Goal: Information Seeking & Learning: Find specific fact

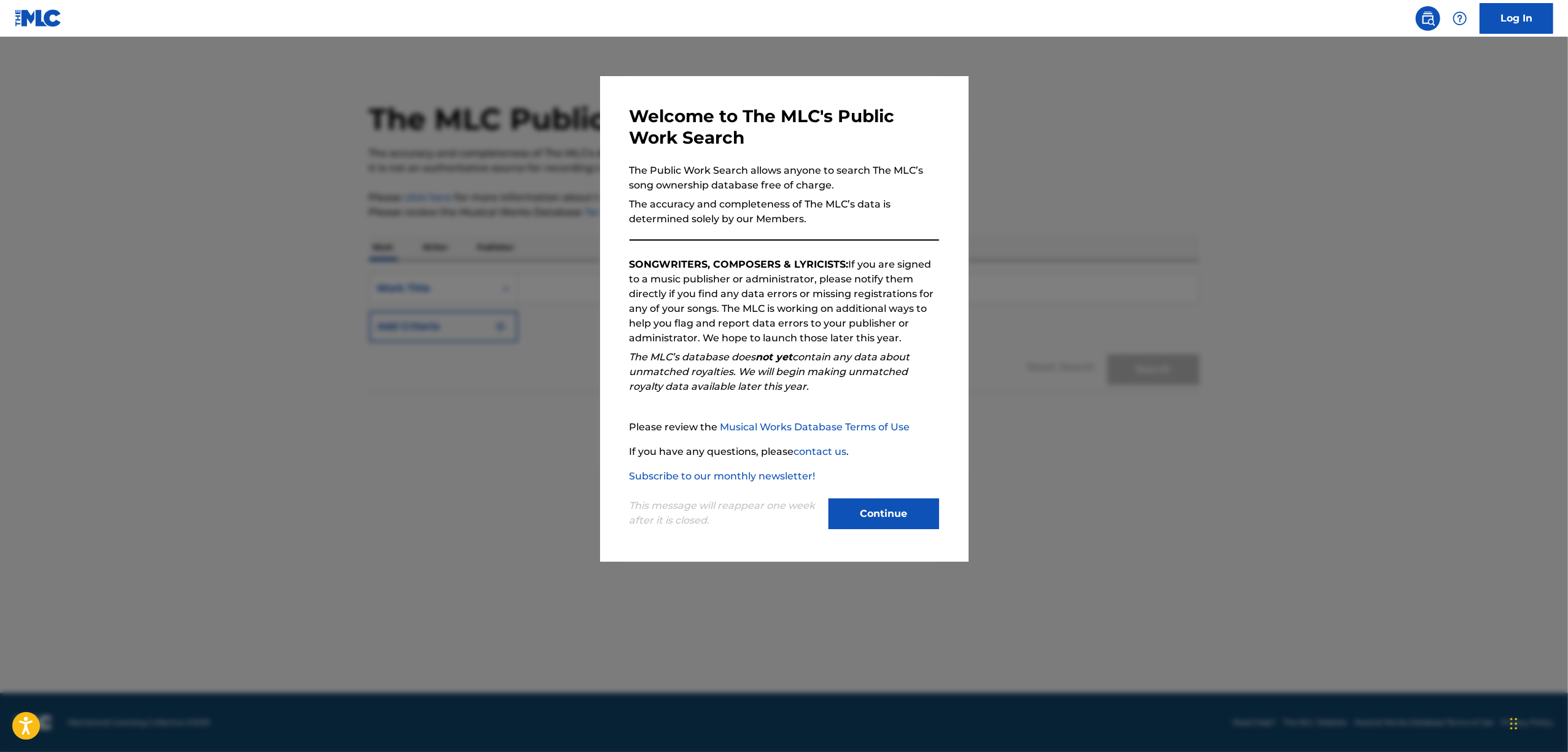
click at [909, 519] on button "Continue" at bounding box center [884, 513] width 110 height 30
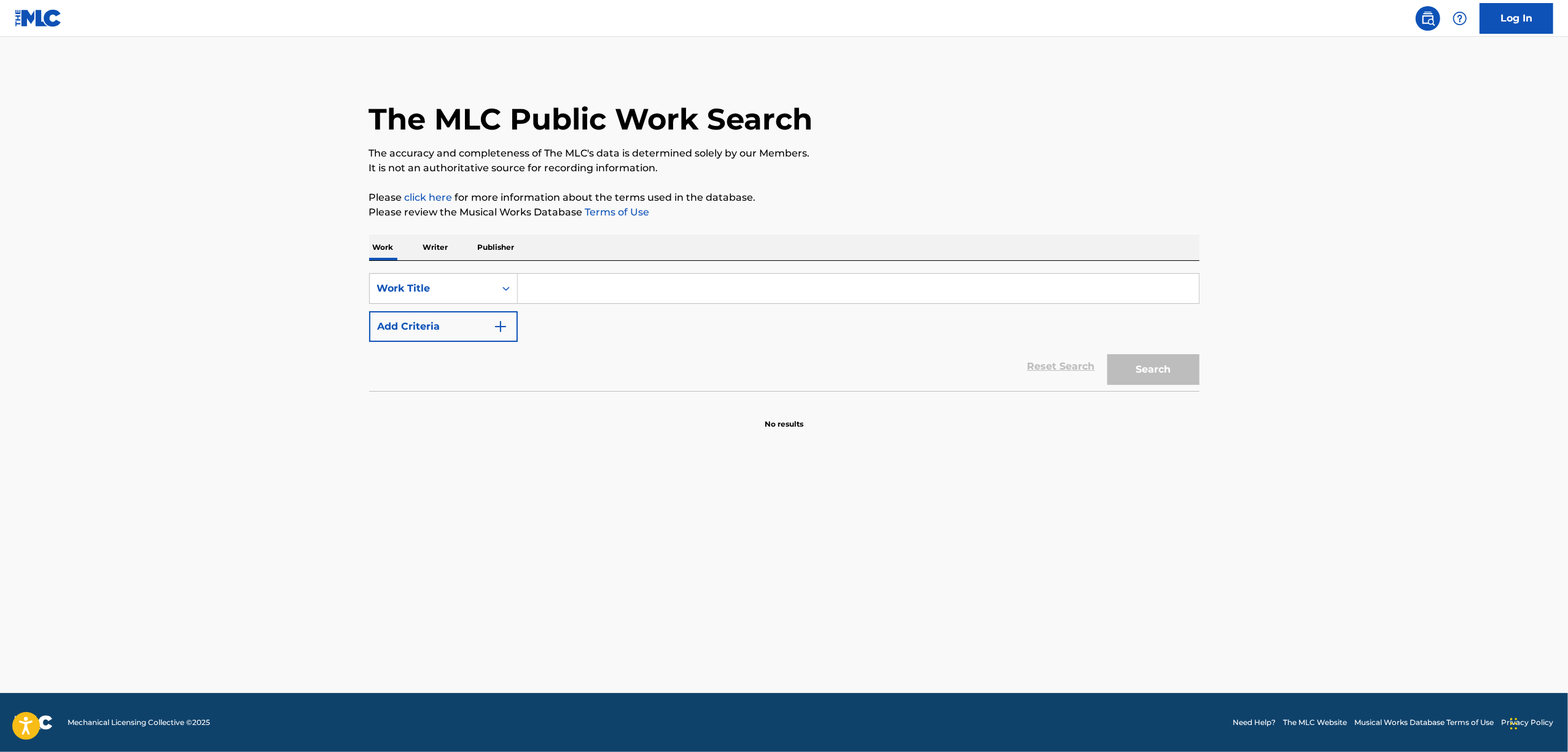
click at [528, 290] on input "Search Form" at bounding box center [858, 288] width 681 height 30
drag, startPoint x: 543, startPoint y: 290, endPoint x: 469, endPoint y: 300, distance: 74.7
click at [472, 300] on div "SearchWithCriteria3e0e1e06-5807-4001-b5a6-529f42e067e2 Work Title v" at bounding box center [784, 288] width 830 height 30
paste input "RACE THROUGH EL DORADO"
type input "RACE THROUGH EL DORADO"
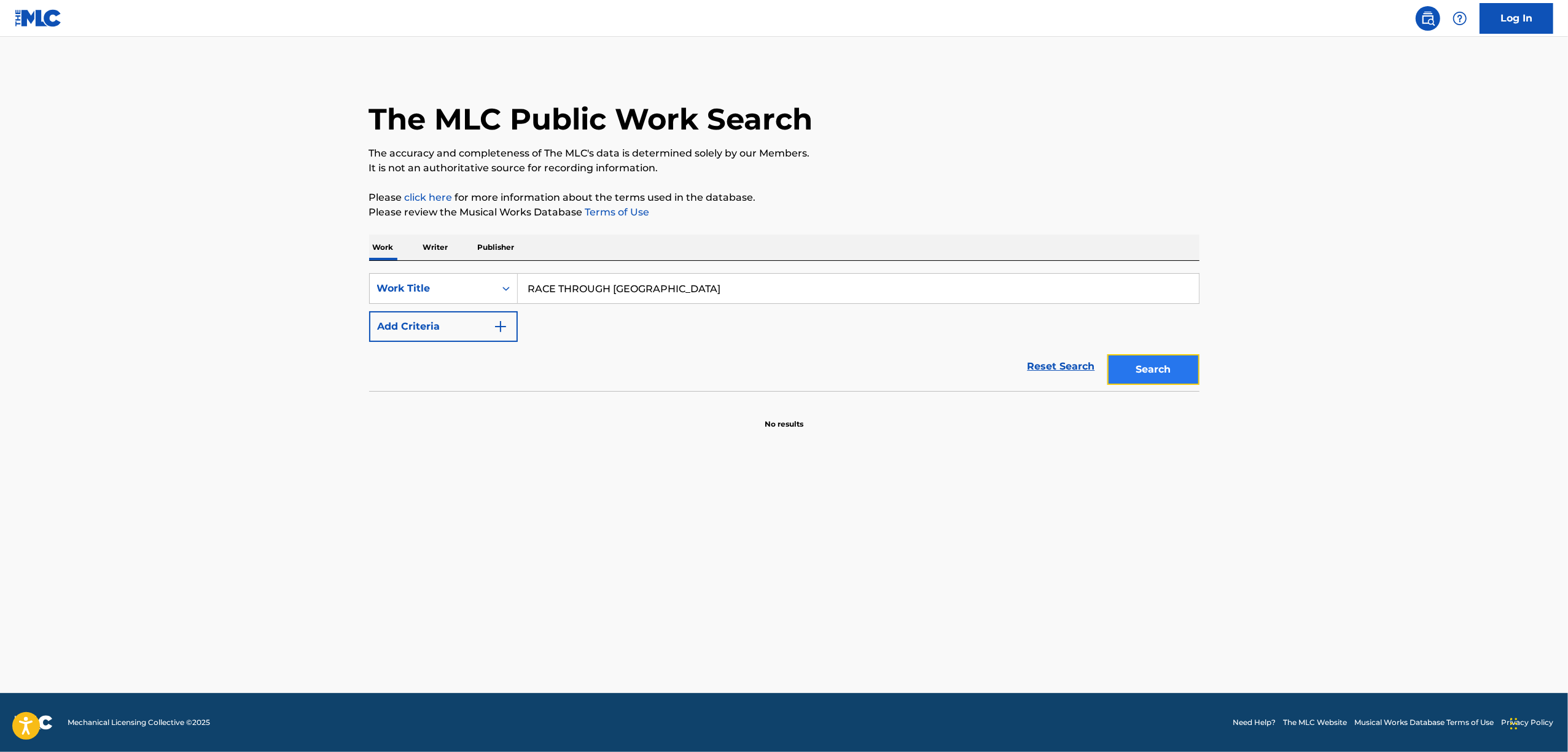
click at [1140, 367] on button "Search" at bounding box center [1154, 369] width 92 height 30
click at [530, 285] on input "Search Form" at bounding box center [858, 288] width 681 height 30
paste input "REALIZATION INTERLUDE"
type input "REALIZATION INTERLUDE"
click at [1152, 375] on button "Search" at bounding box center [1154, 369] width 92 height 30
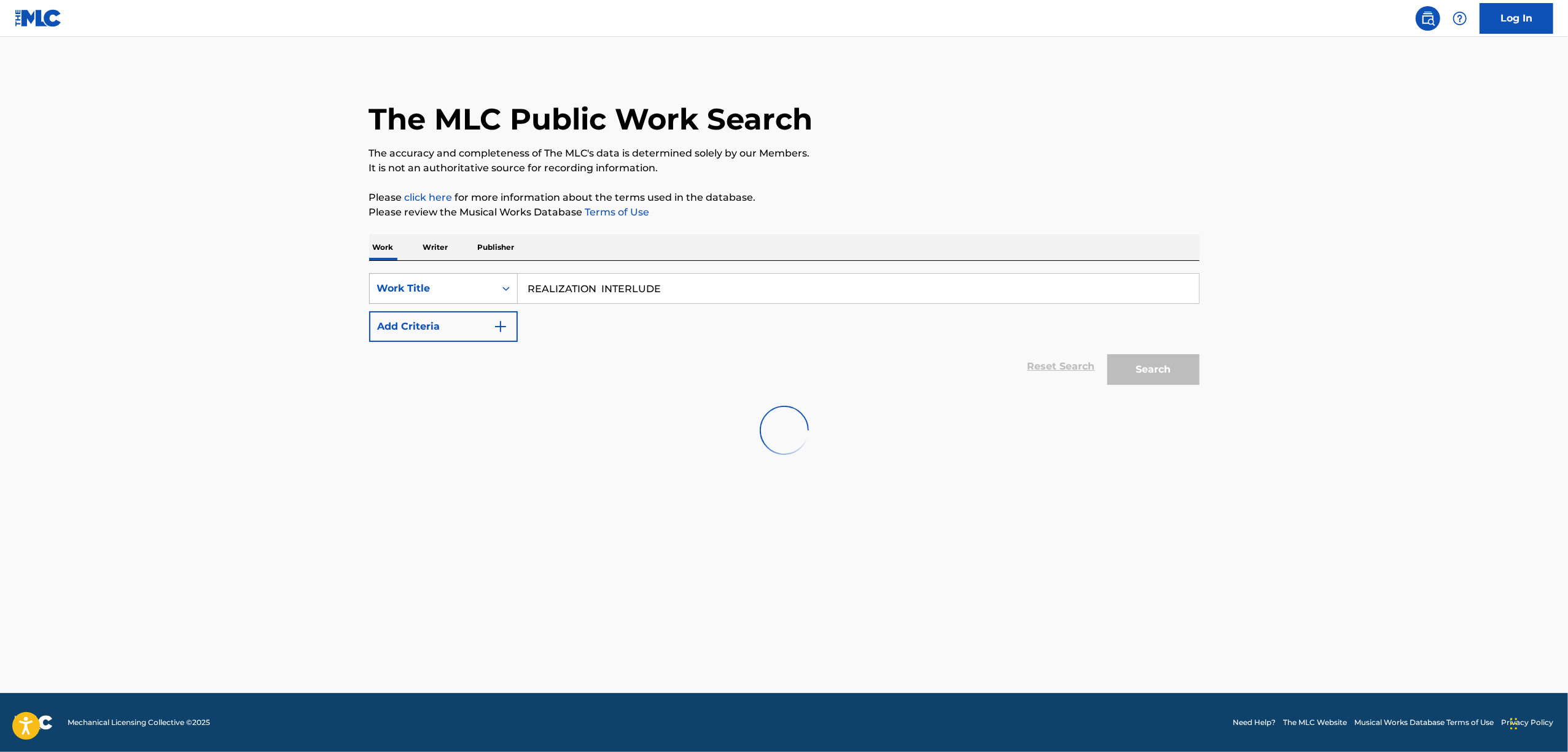
click at [501, 283] on icon "Search Form" at bounding box center [506, 288] width 12 height 12
drag, startPoint x: 509, startPoint y: 400, endPoint x: 511, endPoint y: 330, distance: 70.0
click at [511, 330] on div "SearchWithCriteriaf48459bd-f8cd-402a-ad2f-944295398620 Work Title REALIZATION I…" at bounding box center [784, 365] width 830 height 209
click at [513, 285] on div "Search Form" at bounding box center [506, 288] width 22 height 22
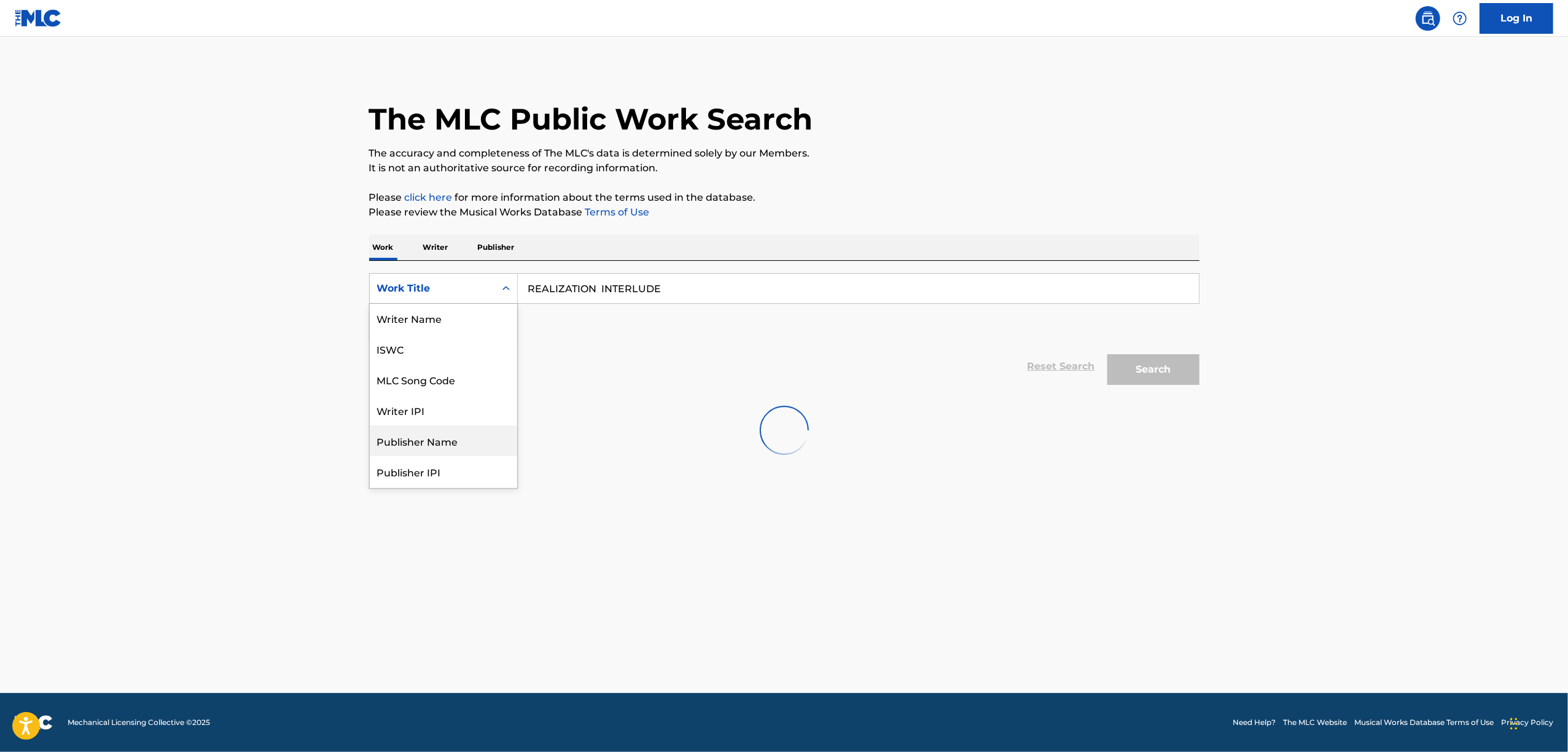
scroll to position [0, 0]
click at [456, 348] on div "ISWC" at bounding box center [443, 349] width 147 height 30
click at [598, 298] on input "Search Form" at bounding box center [858, 288] width 681 height 30
paste input "T-327.777.262-6"
type input "T3277772626"
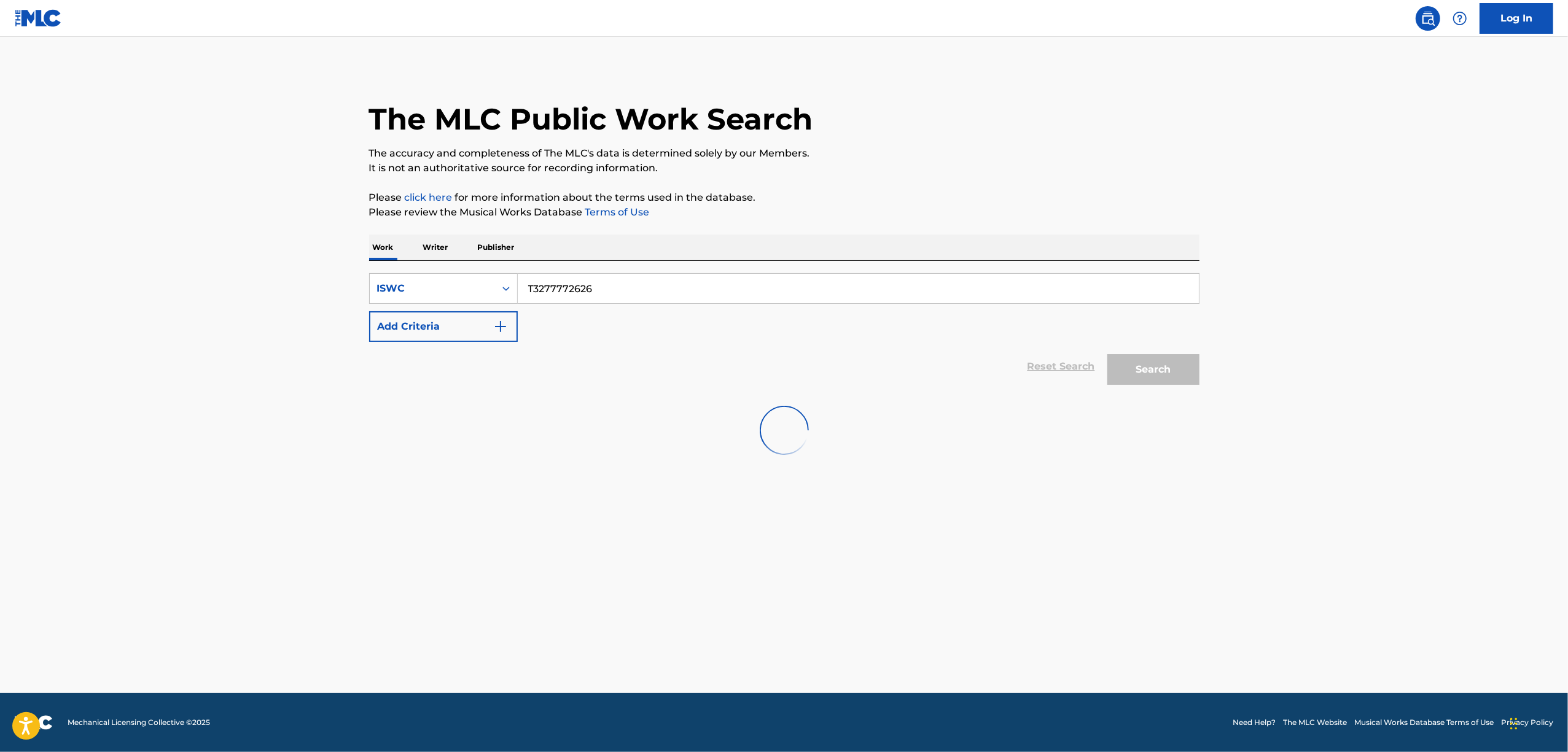
click at [579, 361] on div "Reset Search Search" at bounding box center [784, 367] width 830 height 49
click at [1140, 368] on div "Search" at bounding box center [1149, 367] width 98 height 49
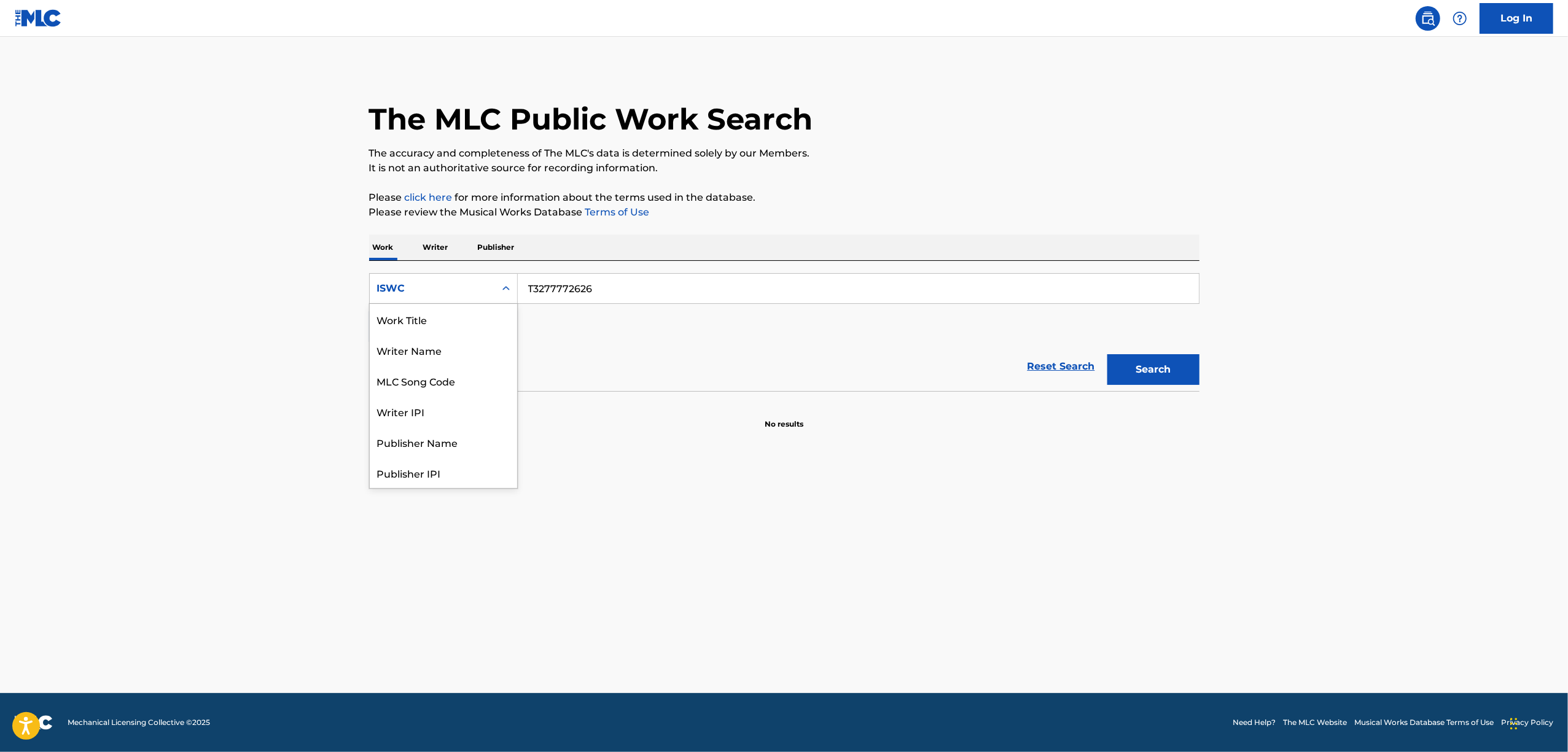
scroll to position [62, 0]
click at [500, 290] on icon "Search Form" at bounding box center [506, 288] width 12 height 12
click at [477, 321] on div "Work Title" at bounding box center [443, 319] width 147 height 30
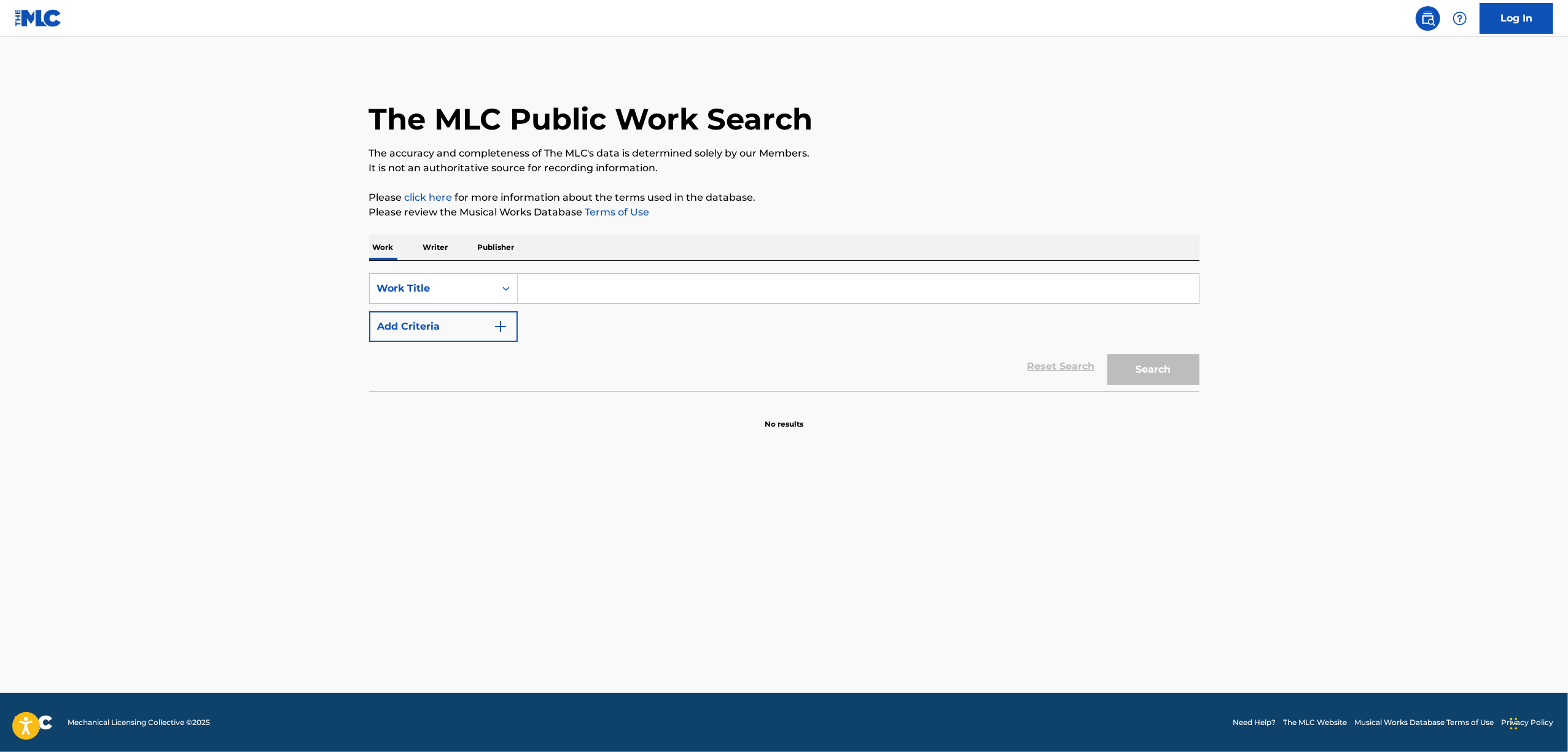
click at [580, 303] on div "Search Form" at bounding box center [858, 288] width 682 height 30
click at [585, 293] on input "Search Form" at bounding box center [858, 288] width 681 height 30
paste input "REALIZATION SCENERY"
type input "REALIZATION SCENERY"
click at [1149, 359] on button "Search" at bounding box center [1154, 369] width 92 height 30
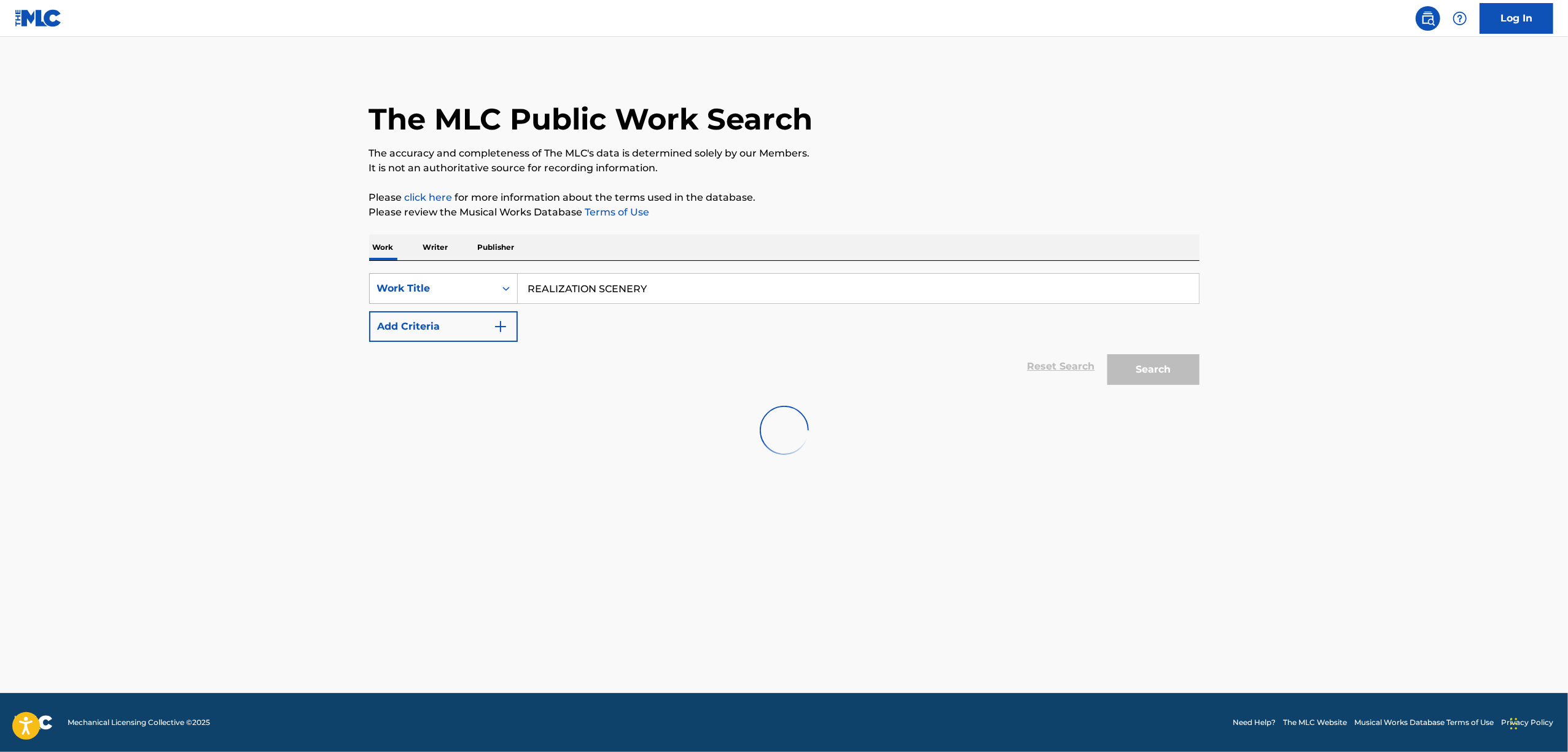
drag, startPoint x: 585, startPoint y: 290, endPoint x: 472, endPoint y: 275, distance: 114.0
click at [500, 305] on div "SearchWithCriteriae3d89dfb-4bf1-4e25-8985-568e0a9f9415 Work Title REALIZATION S…" at bounding box center [784, 307] width 830 height 69
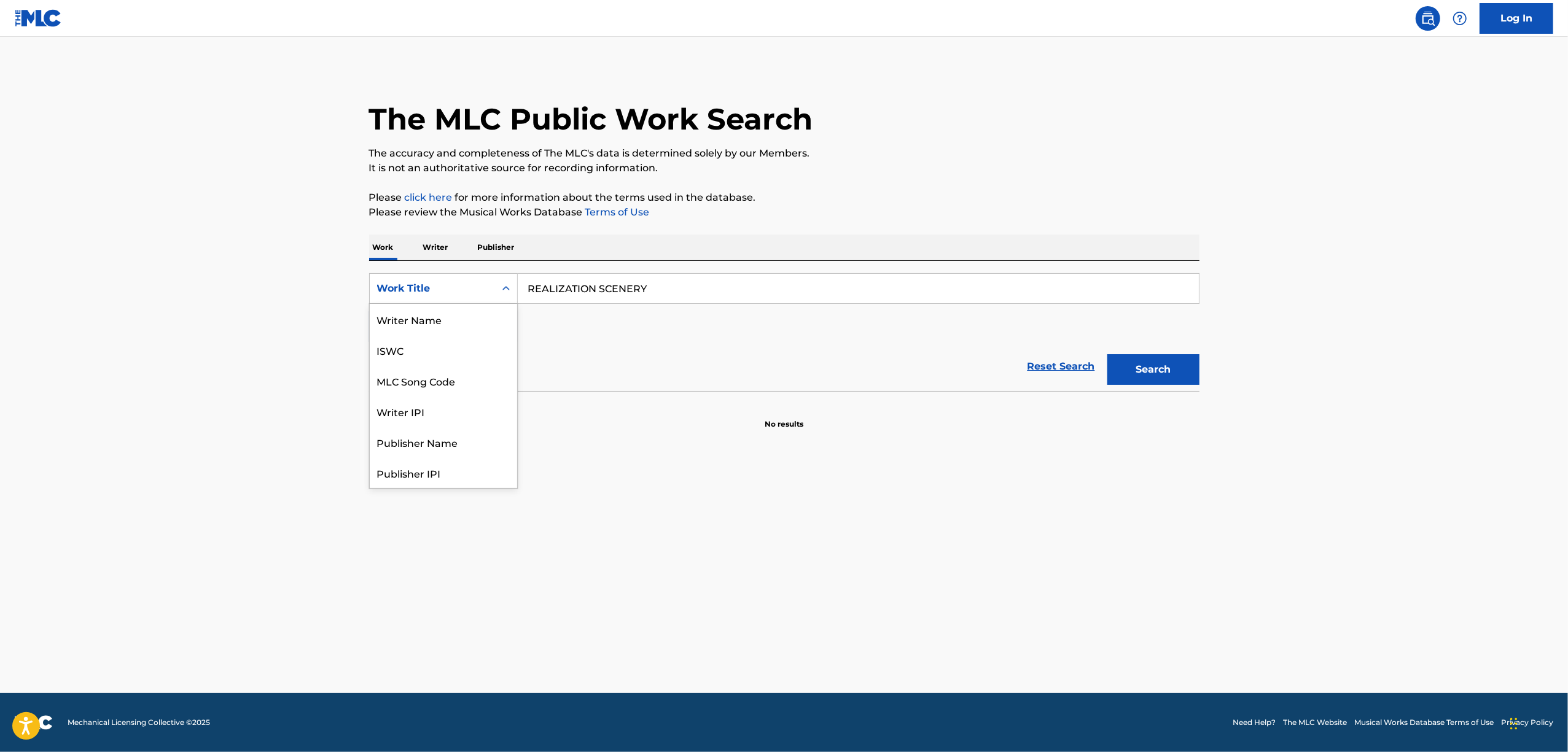
scroll to position [62, 0]
click at [497, 285] on div "Search Form" at bounding box center [506, 288] width 22 height 22
click at [431, 346] on div "ISWC" at bounding box center [443, 349] width 147 height 30
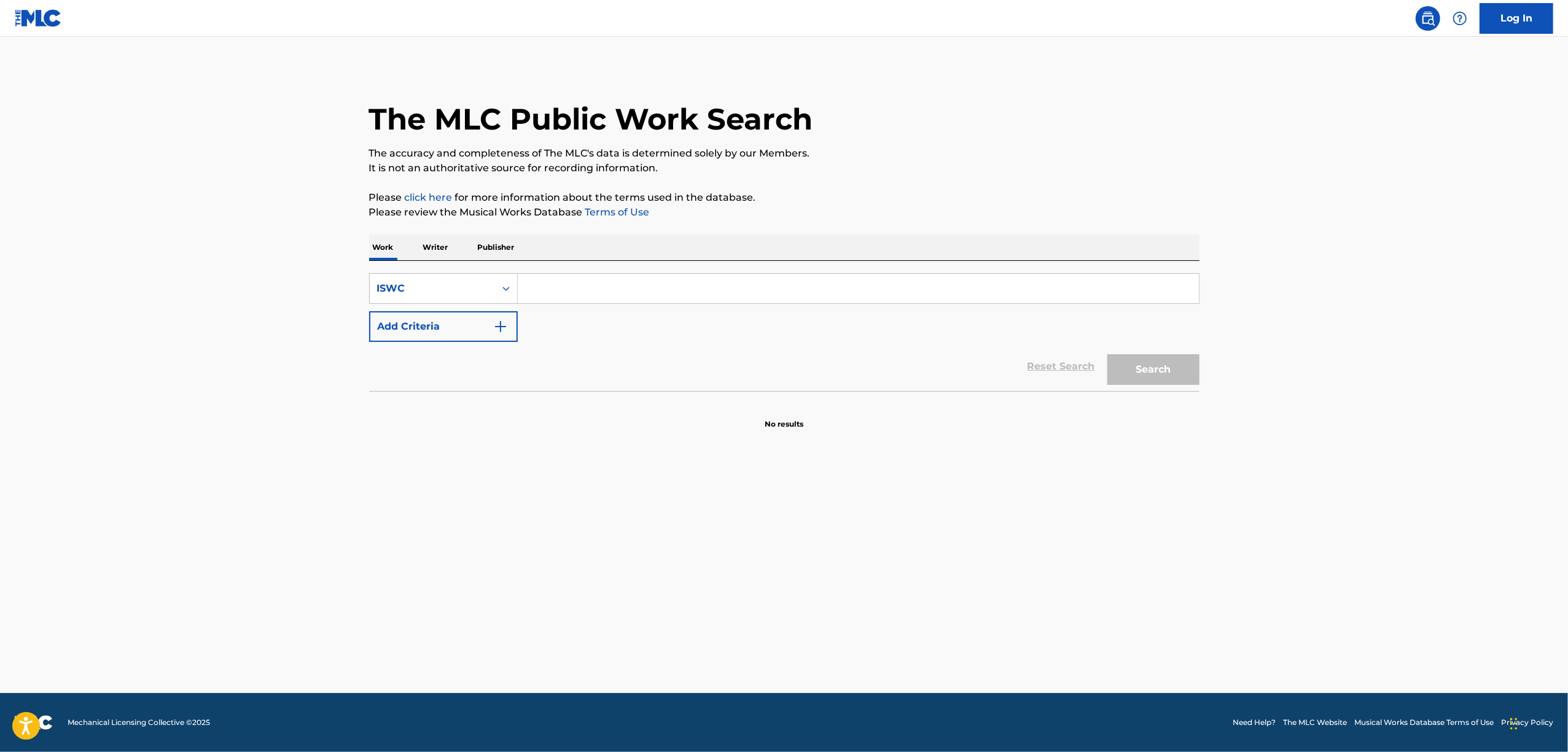
click at [641, 288] on input "Search Form" at bounding box center [858, 288] width 681 height 30
paste input "T-322.588.581-0"
click at [641, 288] on input "T3225885810" at bounding box center [858, 288] width 681 height 30
type input "T3225885810"
click at [1151, 371] on button "Search" at bounding box center [1154, 369] width 92 height 30
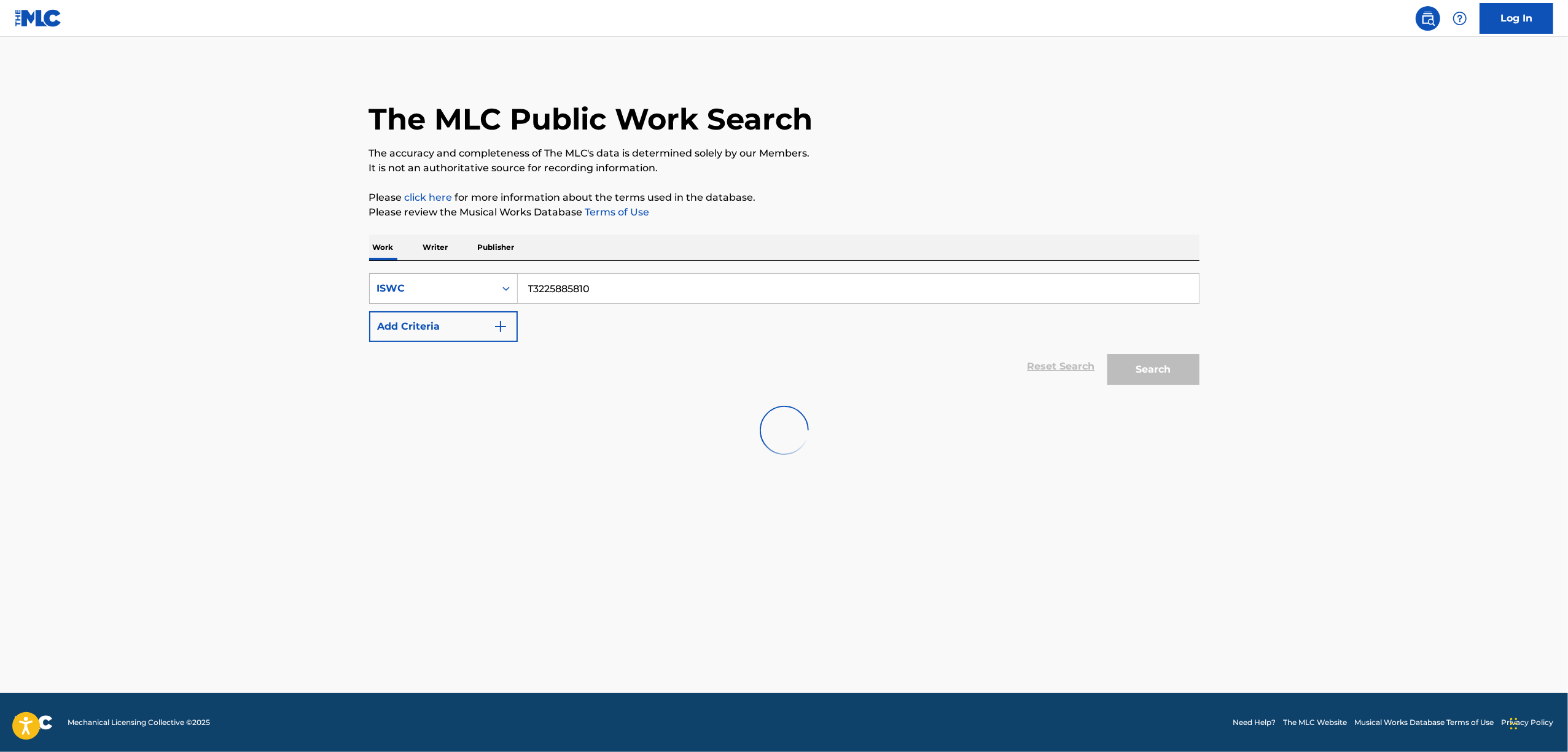
click at [502, 280] on div "Search Form" at bounding box center [506, 288] width 22 height 22
click at [472, 319] on div "Work Title" at bounding box center [443, 319] width 147 height 30
click at [627, 271] on div "SearchWithCriteria70e11c40-d120-4b08-97d2-ad44a89ea2ff Work Title Add Criteria …" at bounding box center [784, 325] width 830 height 130
click at [613, 293] on input "Search Form" at bounding box center [858, 288] width 681 height 30
paste input "TEARS OF THE MOON ARTEMIS"
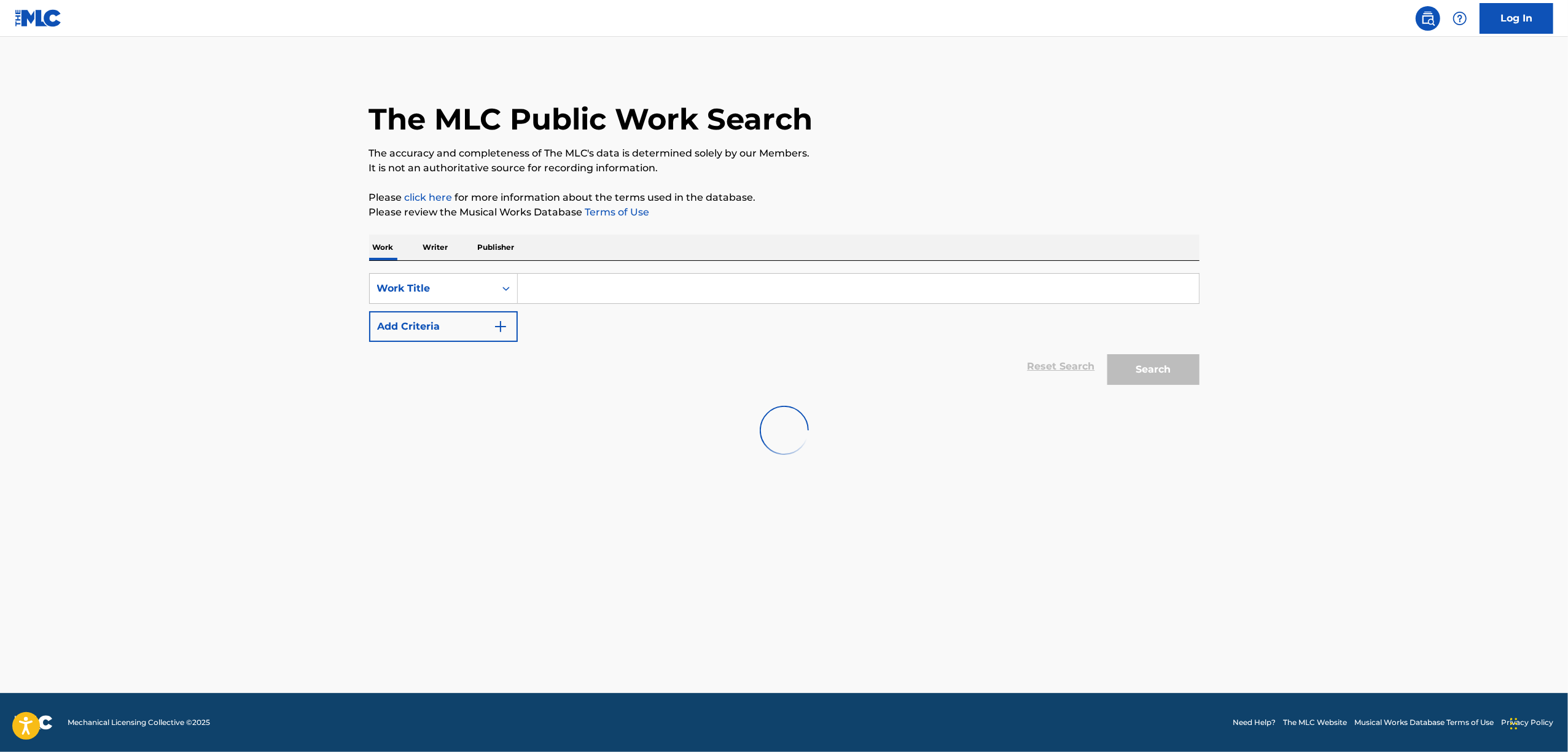
type input "TEARS OF THE MOON ARTEMIS"
click at [555, 296] on input "Search Form" at bounding box center [858, 288] width 681 height 30
paste input "TEARS OF THE MOON ARTEMIS"
type input "TEARS OF THE MOON ARTEMIS"
click at [1161, 361] on button "Search" at bounding box center [1154, 369] width 92 height 30
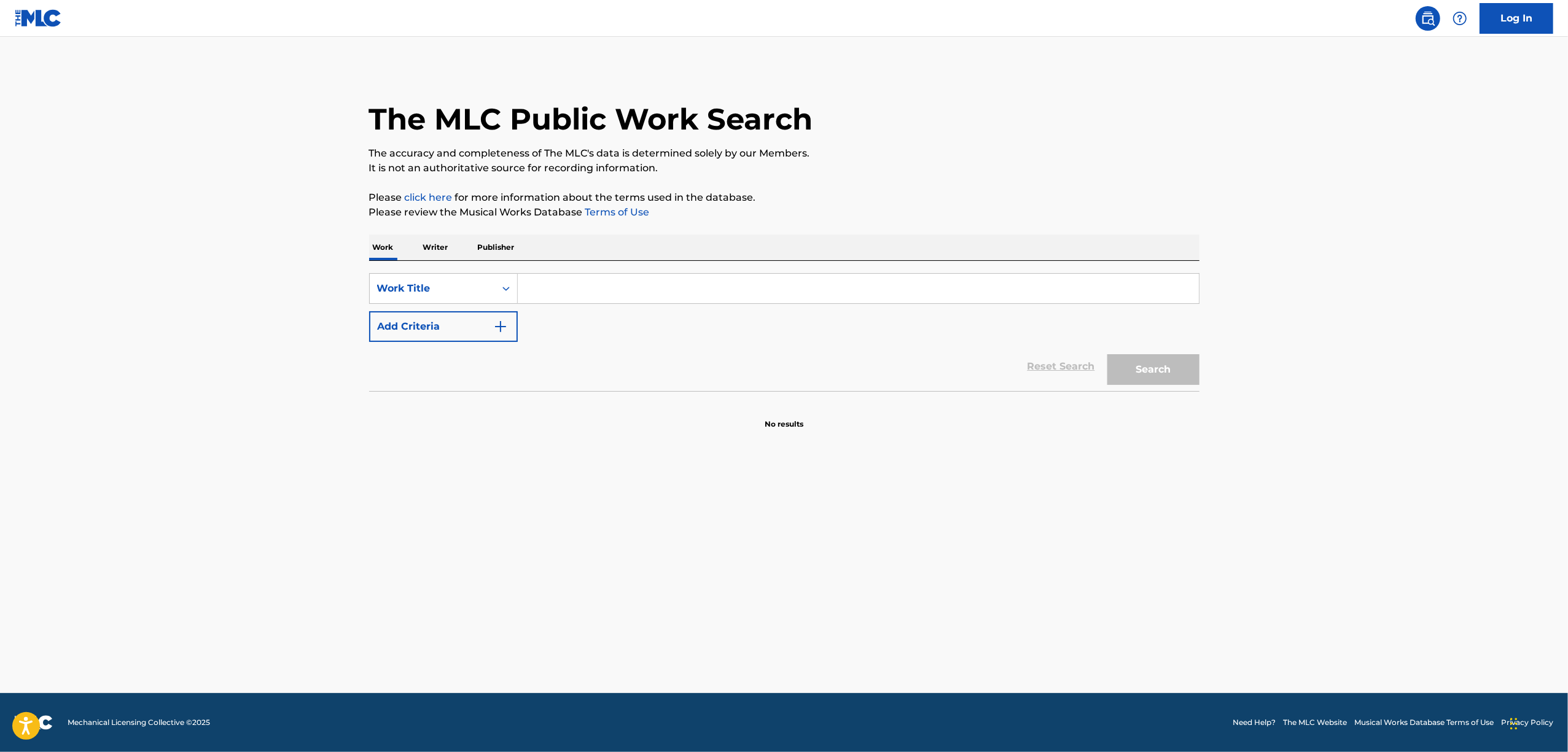
click at [555, 284] on input "Search Form" at bounding box center [858, 288] width 681 height 30
paste input "TEARS OF THE MOON SELENE"
click at [1170, 368] on button "Search" at bounding box center [1154, 369] width 92 height 30
drag, startPoint x: 557, startPoint y: 329, endPoint x: 352, endPoint y: 379, distance: 211.0
click at [352, 379] on main "The MLC Public Work Search The accuracy and completeness of The MLC's data is d…" at bounding box center [784, 365] width 1568 height 656
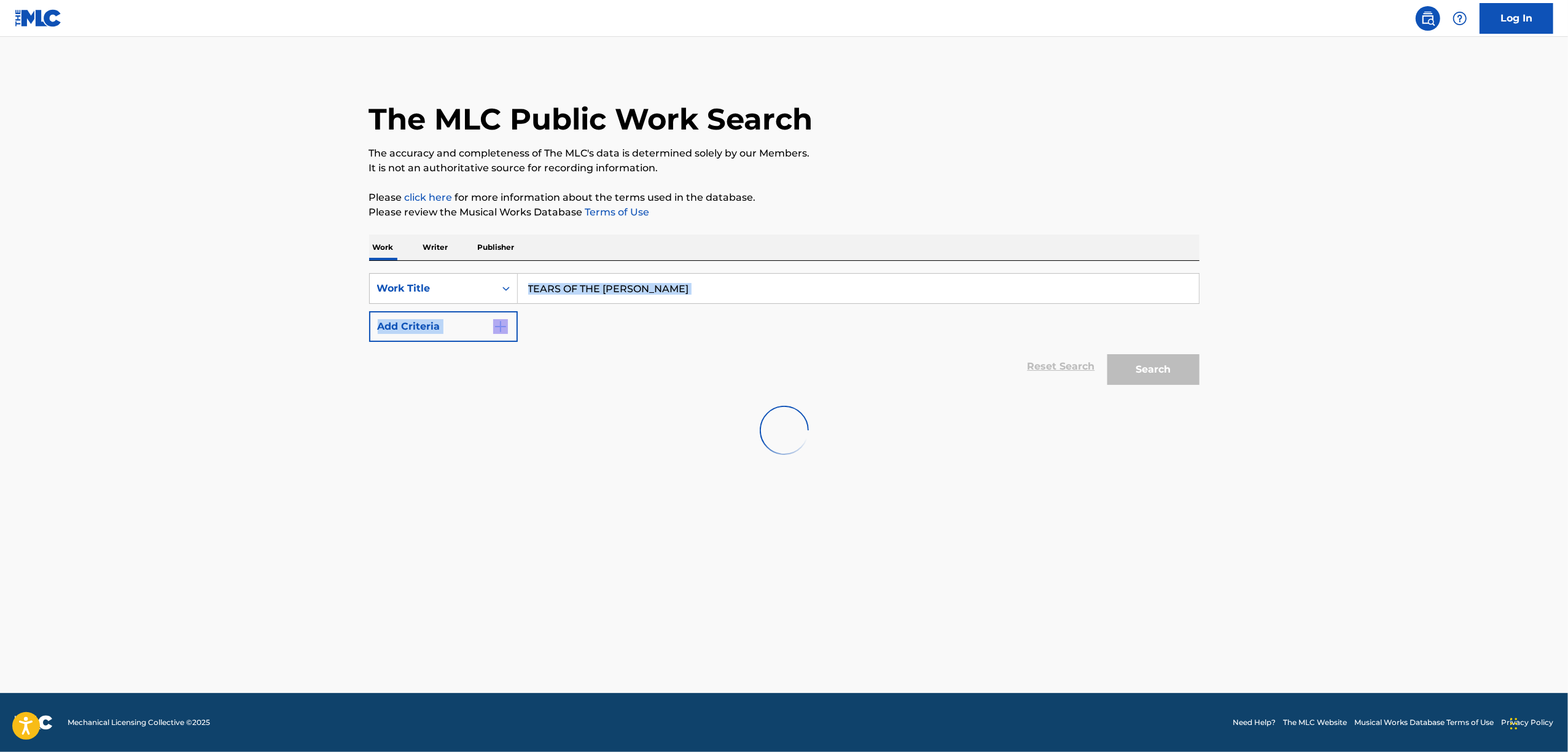
drag, startPoint x: 627, startPoint y: 345, endPoint x: 636, endPoint y: 335, distance: 13.5
click at [630, 344] on div "Reset Search Search" at bounding box center [784, 367] width 830 height 49
click at [584, 352] on div "Reset Search Search" at bounding box center [784, 367] width 830 height 49
drag, startPoint x: 702, startPoint y: 286, endPoint x: 310, endPoint y: 379, distance: 402.9
click at [310, 379] on main "The MLC Public Work Search The accuracy and completeness of The MLC's data is d…" at bounding box center [784, 365] width 1568 height 656
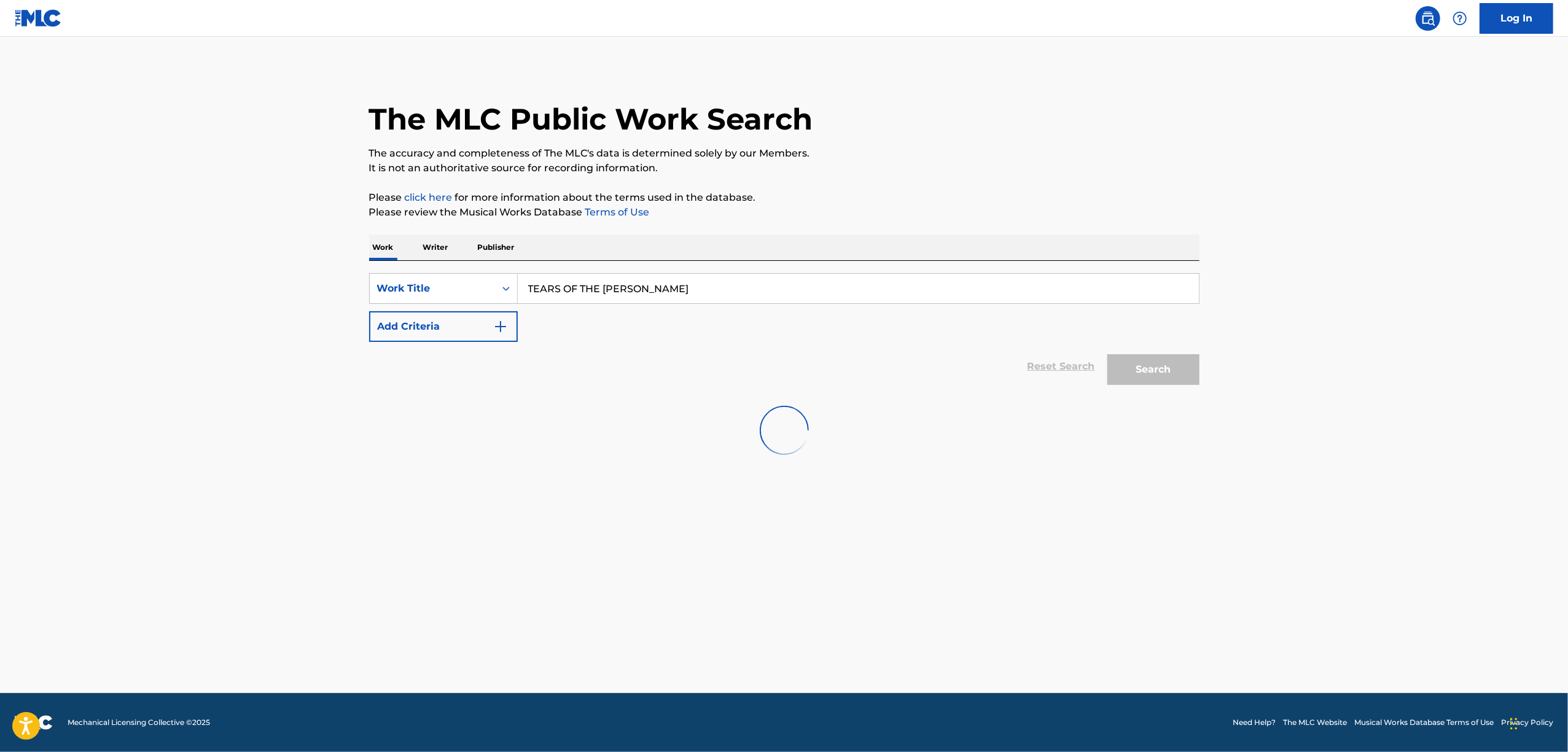
paste input "ZERO G INTERLUD"
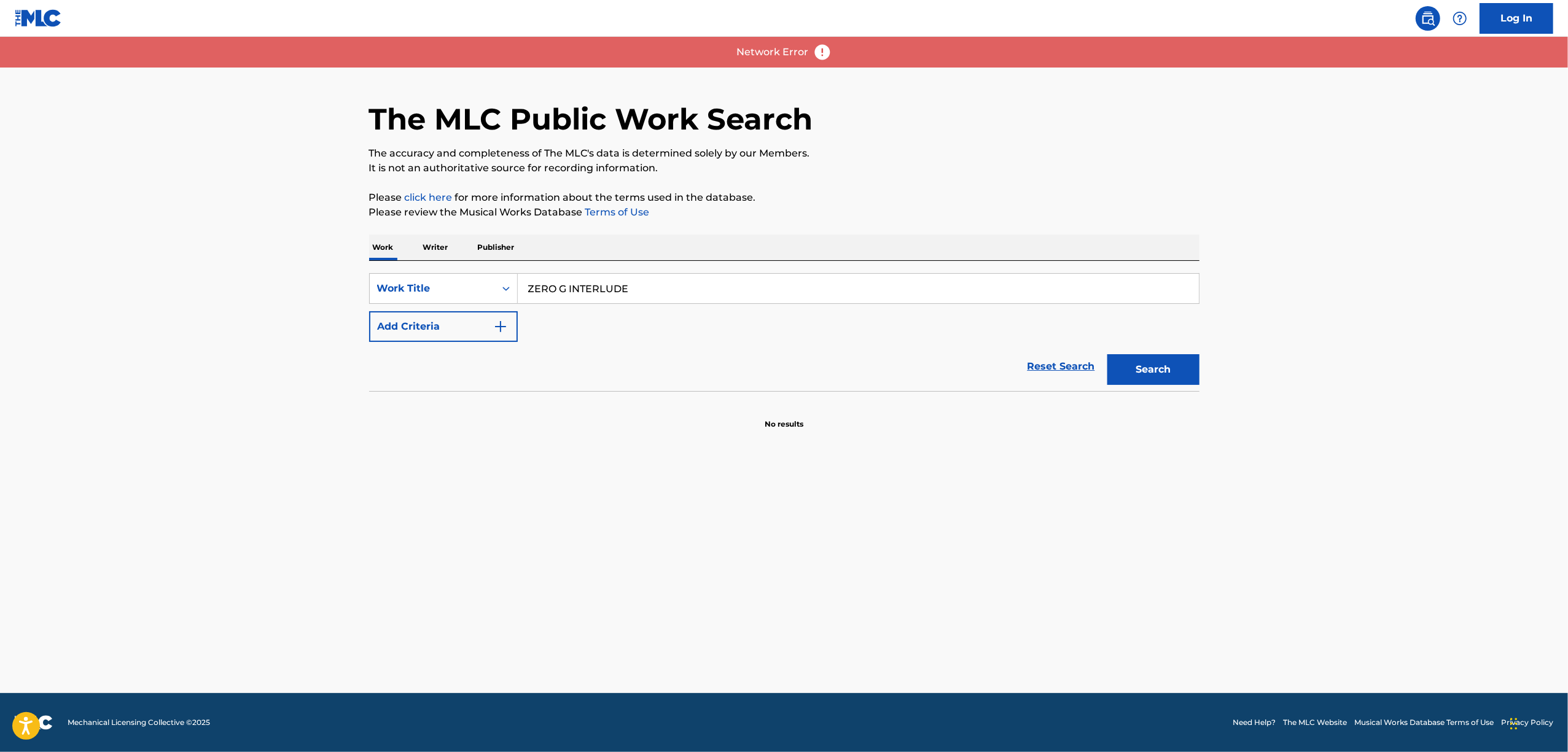
drag, startPoint x: 707, startPoint y: 291, endPoint x: 370, endPoint y: 348, distance: 341.8
click at [370, 348] on form "SearchWithCriteriaa7d3e768-e320-421d-92df-a81d8fa267cc Work Title ZERO G INTERL…" at bounding box center [784, 331] width 830 height 118
paste input "Search Form"
click at [1142, 375] on button "Search" at bounding box center [1154, 369] width 92 height 30
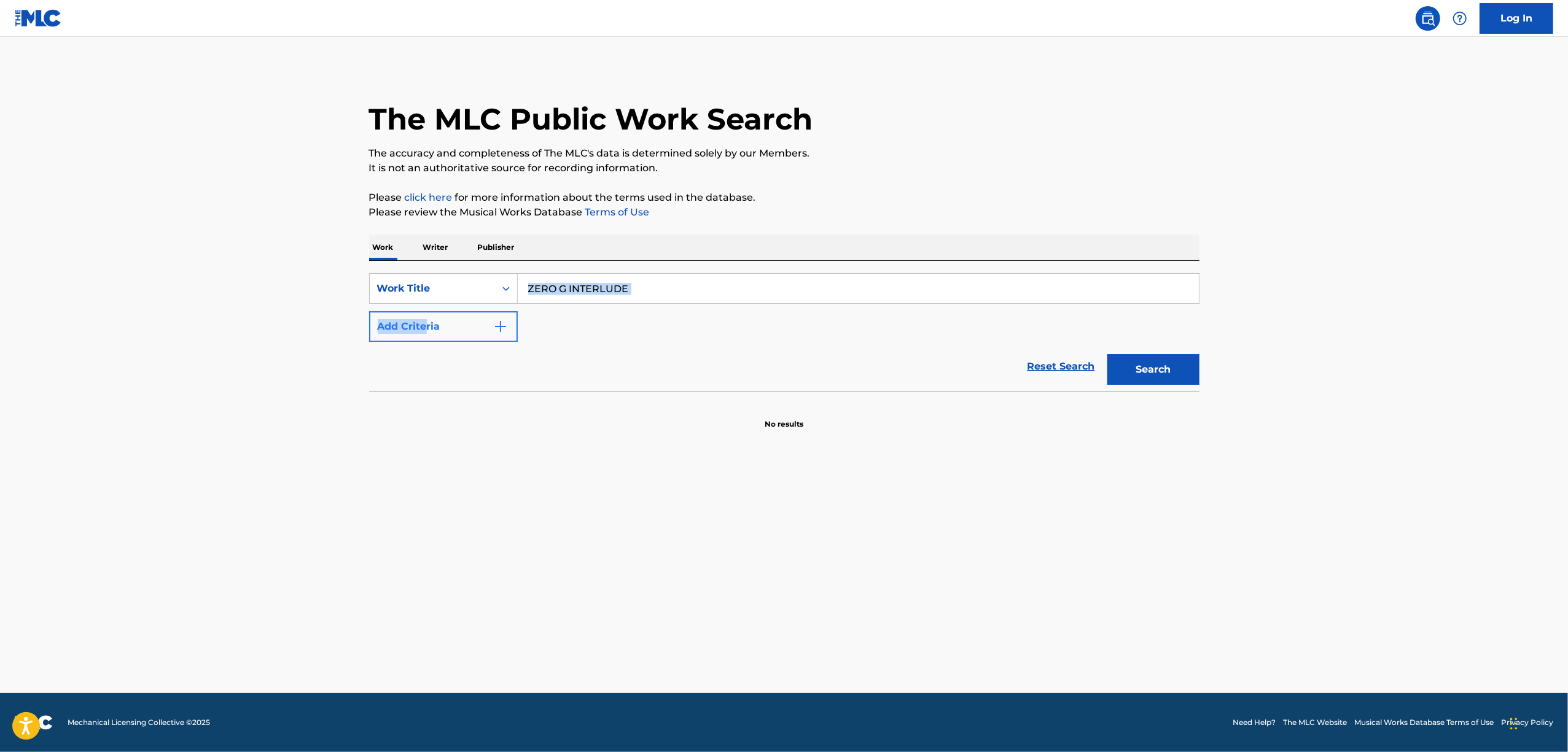
drag, startPoint x: 451, startPoint y: 316, endPoint x: 423, endPoint y: 319, distance: 28.2
click at [423, 319] on div "SearchWithCriteriaa7d3e768-e320-421d-92df-a81d8fa267cc Work Title ZERO G INTERL…" at bounding box center [784, 307] width 830 height 69
drag, startPoint x: 555, startPoint y: 328, endPoint x: 571, endPoint y: 318, distance: 18.9
click at [557, 327] on div "SearchWithCriteriaa7d3e768-e320-421d-92df-a81d8fa267cc Work Title ZERO G INTERL…" at bounding box center [784, 307] width 830 height 69
drag, startPoint x: 671, startPoint y: 283, endPoint x: 415, endPoint y: 303, distance: 256.8
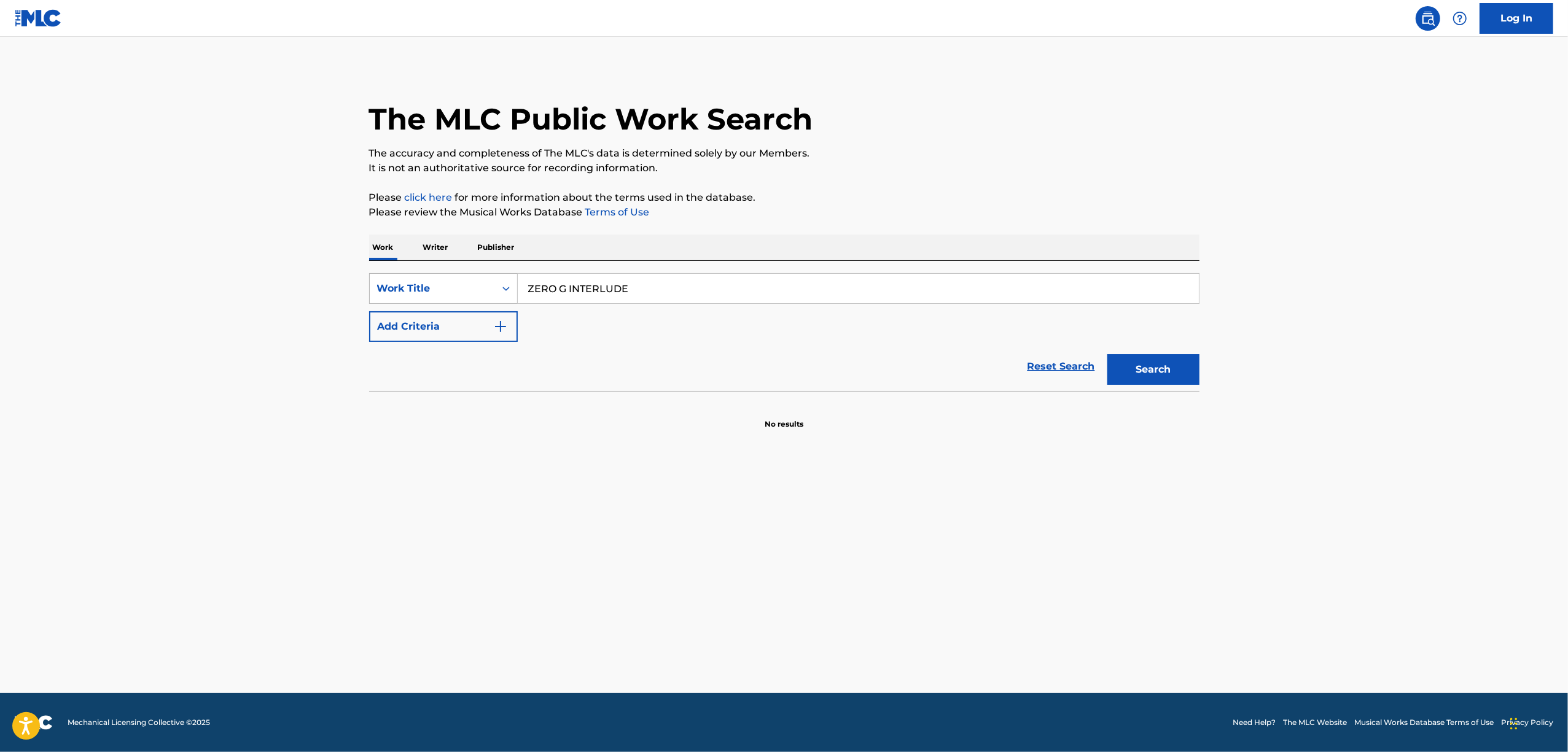
click at [415, 303] on div "SearchWithCriteriaa7d3e768-e320-421d-92df-a81d8fa267cc Work Title ZERO G INTERL…" at bounding box center [784, 288] width 830 height 30
paste input "THE EARTH ORIGINAL"
click at [1170, 364] on button "Search" at bounding box center [1154, 369] width 92 height 30
drag, startPoint x: 691, startPoint y: 285, endPoint x: 395, endPoint y: 340, distance: 301.1
click at [395, 340] on div "SearchWithCriteriaa7d3e768-e320-421d-92df-a81d8fa267cc Work Title ZERO G THE EA…" at bounding box center [784, 307] width 830 height 69
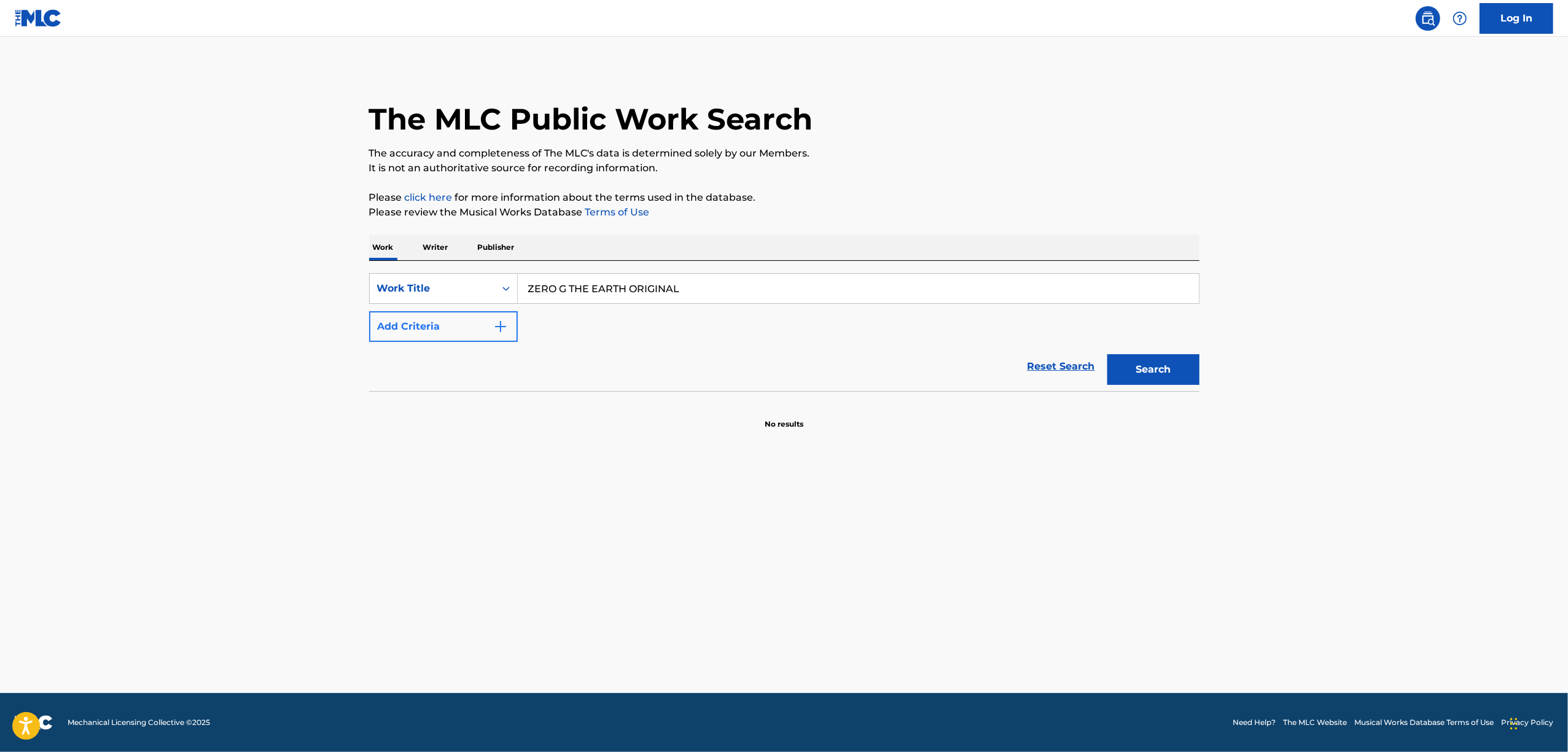
paste input "ero-G - The Earth - 4th Dimension"
click at [627, 291] on input "Zero-G - The Earth - 4th Dimension" at bounding box center [858, 288] width 681 height 30
click at [567, 288] on input "Zero-G - The Earth 4th Dimension" at bounding box center [858, 288] width 681 height 30
click at [556, 291] on input "Zero-G The Earth 4th Dimension" at bounding box center [858, 288] width 681 height 30
click at [1129, 367] on button "Search" at bounding box center [1154, 369] width 92 height 30
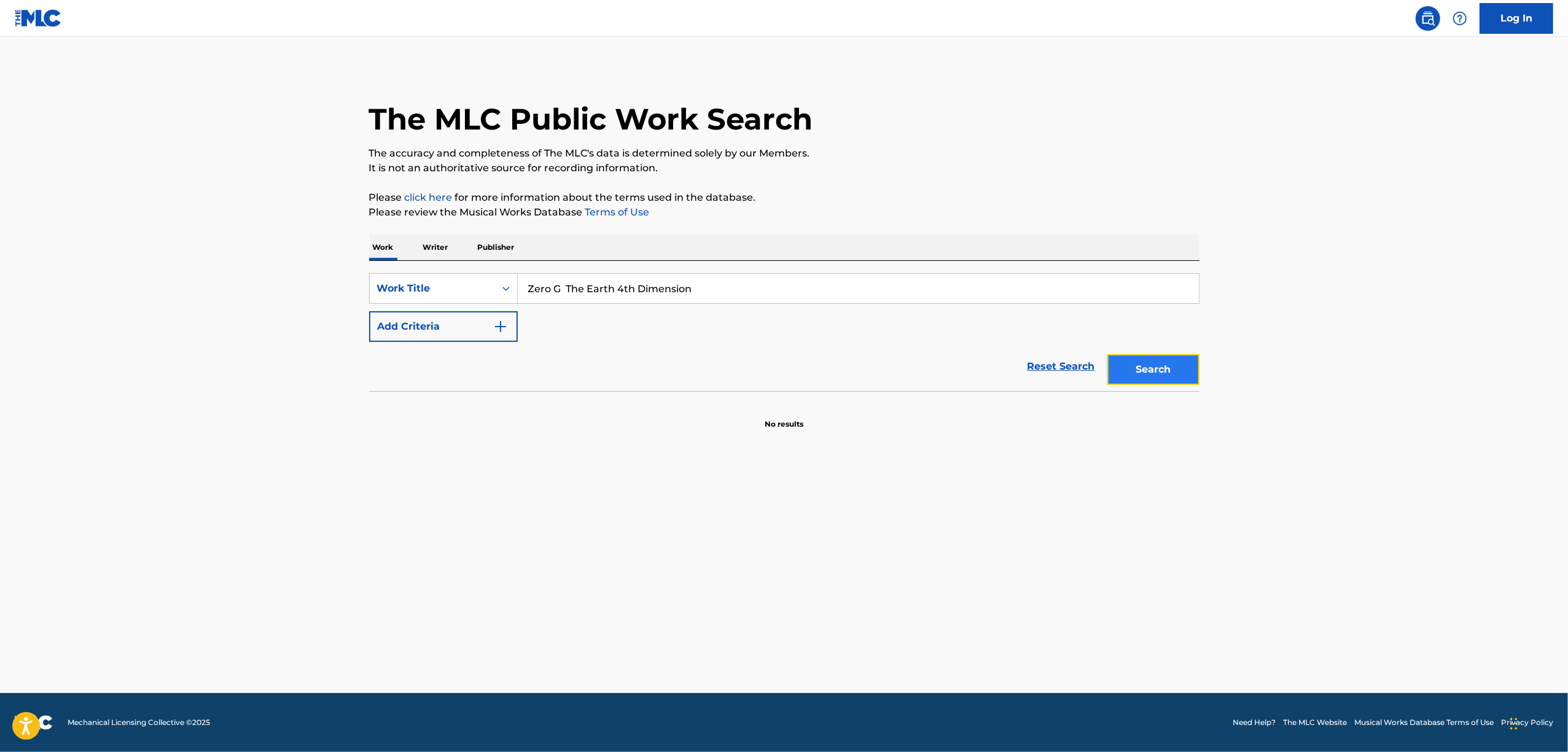
click at [1145, 364] on button "Search" at bounding box center [1154, 369] width 92 height 30
drag, startPoint x: 693, startPoint y: 283, endPoint x: 291, endPoint y: 340, distance: 406.0
click at [291, 340] on main "The MLC Public Work Search The accuracy and completeness of The MLC's data is d…" at bounding box center [784, 365] width 1568 height 656
paste input "ERO G TRAIN GIDRAN"
type input "ZERO G TRAIN GIDRAN"
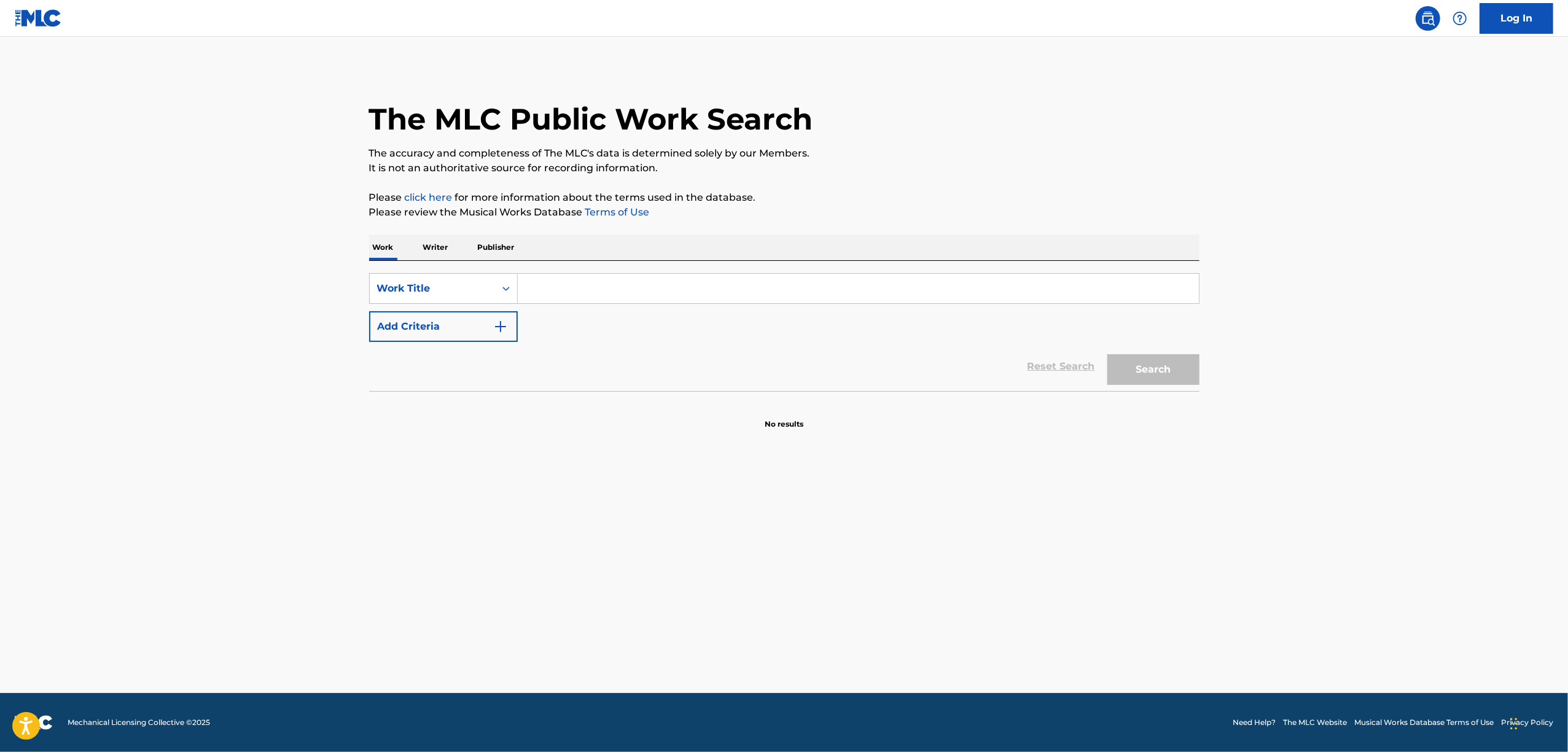
click at [559, 286] on input "Search Form" at bounding box center [858, 288] width 681 height 30
paste input "ZERO G TRAIN GIDRAN"
click at [1173, 374] on button "Search" at bounding box center [1154, 369] width 92 height 30
drag, startPoint x: 659, startPoint y: 286, endPoint x: 326, endPoint y: 298, distance: 333.2
click at [327, 298] on main "The MLC Public Work Search The accuracy and completeness of The MLC's data is d…" at bounding box center [784, 365] width 1568 height 656
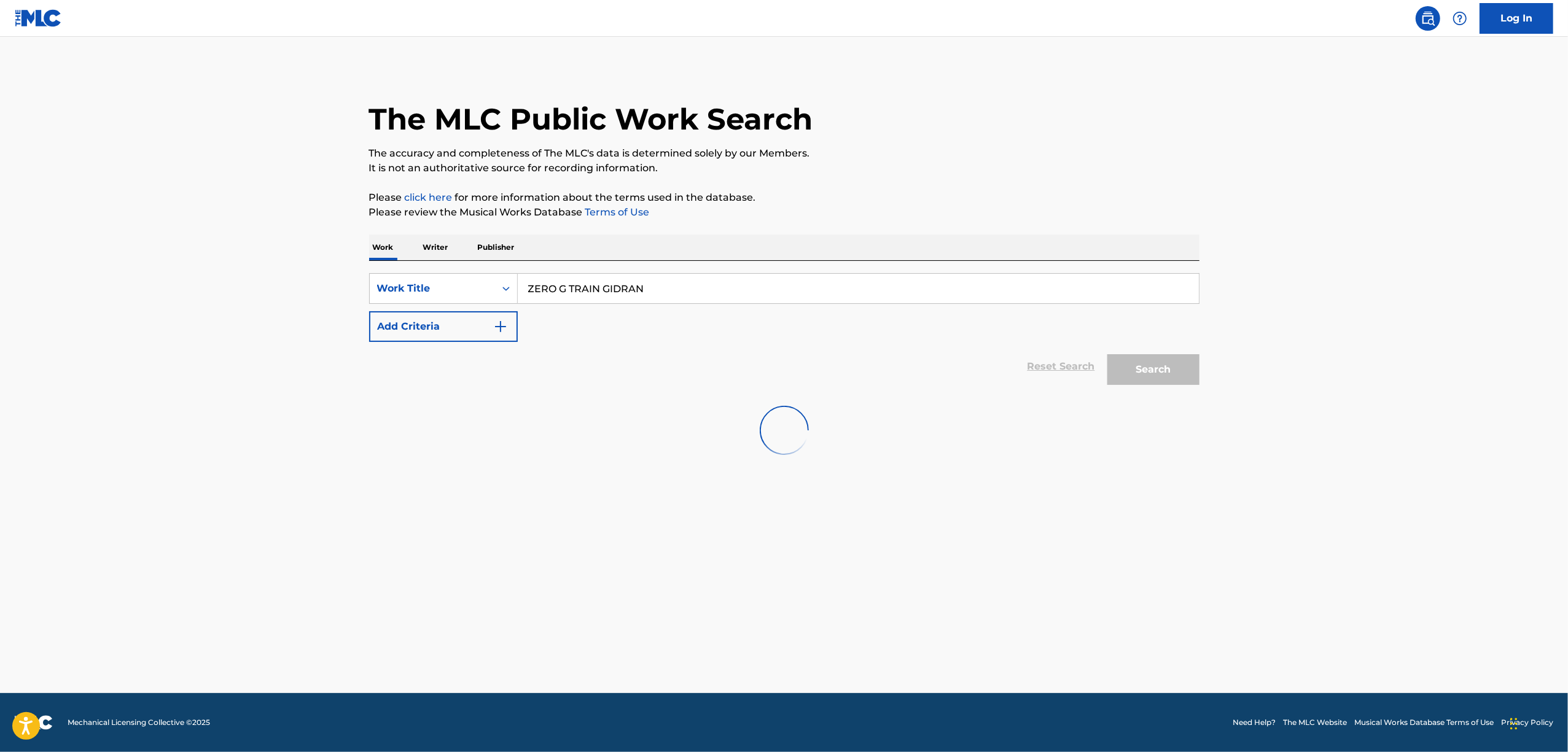
paste input "HIKARINO HATE"
type input "HIKARINO HATE"
click at [567, 286] on input "Search Form" at bounding box center [858, 288] width 681 height 30
paste input "HIKARINO HATE"
click at [1163, 359] on button "Search" at bounding box center [1154, 369] width 92 height 30
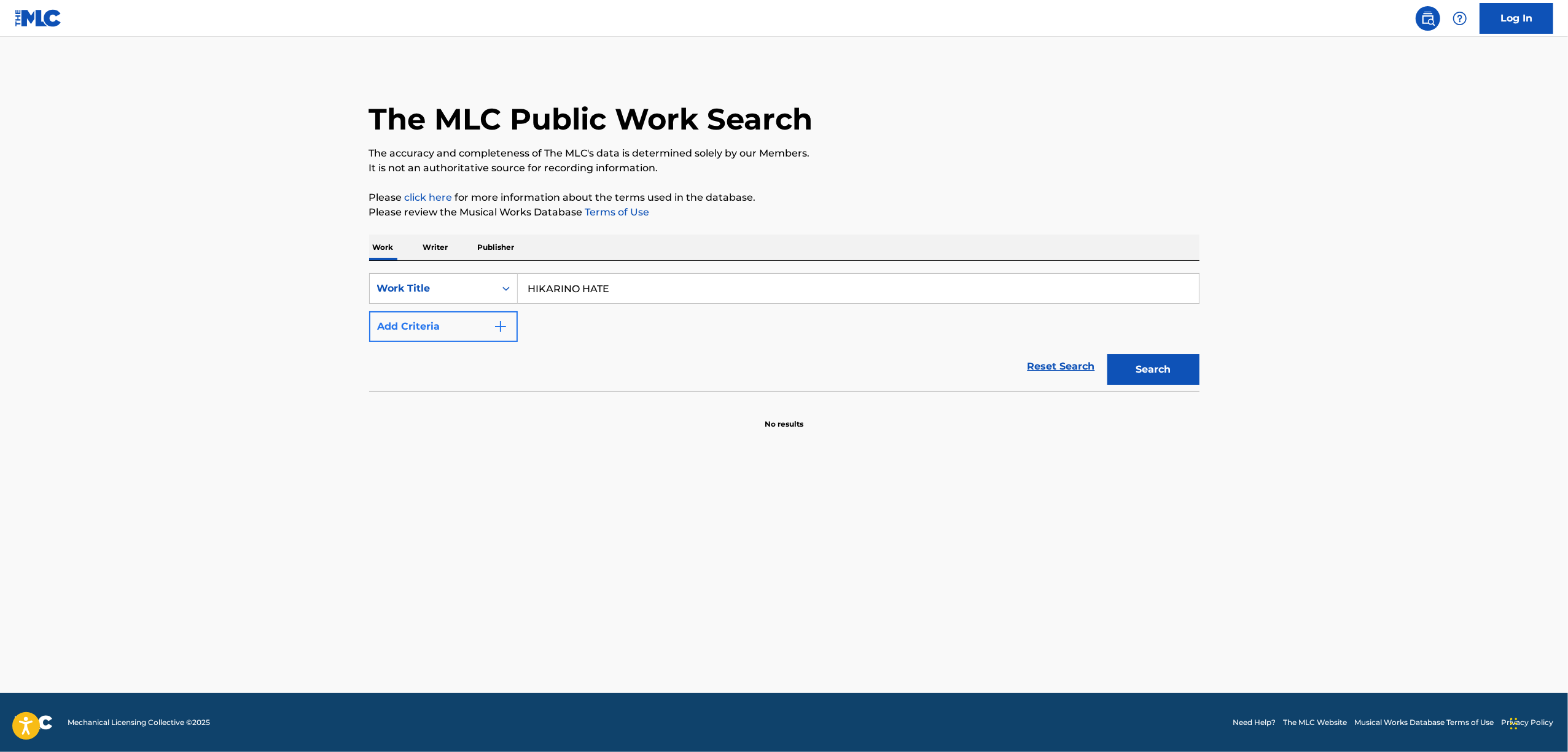
drag, startPoint x: 598, startPoint y: 293, endPoint x: 436, endPoint y: 323, distance: 164.8
click at [436, 323] on div "SearchWithCriteria0b2e6b3e-de76-4f0b-89d8-38f447b771cc Work Title HIKARINO HATE…" at bounding box center [784, 307] width 830 height 69
paste input "Ignite Infinity"
click at [1118, 376] on button "Search" at bounding box center [1154, 369] width 92 height 30
click at [377, 646] on main "The MLC Public Work Search The accuracy and completeness of The MLC's data is d…" at bounding box center [784, 365] width 1568 height 656
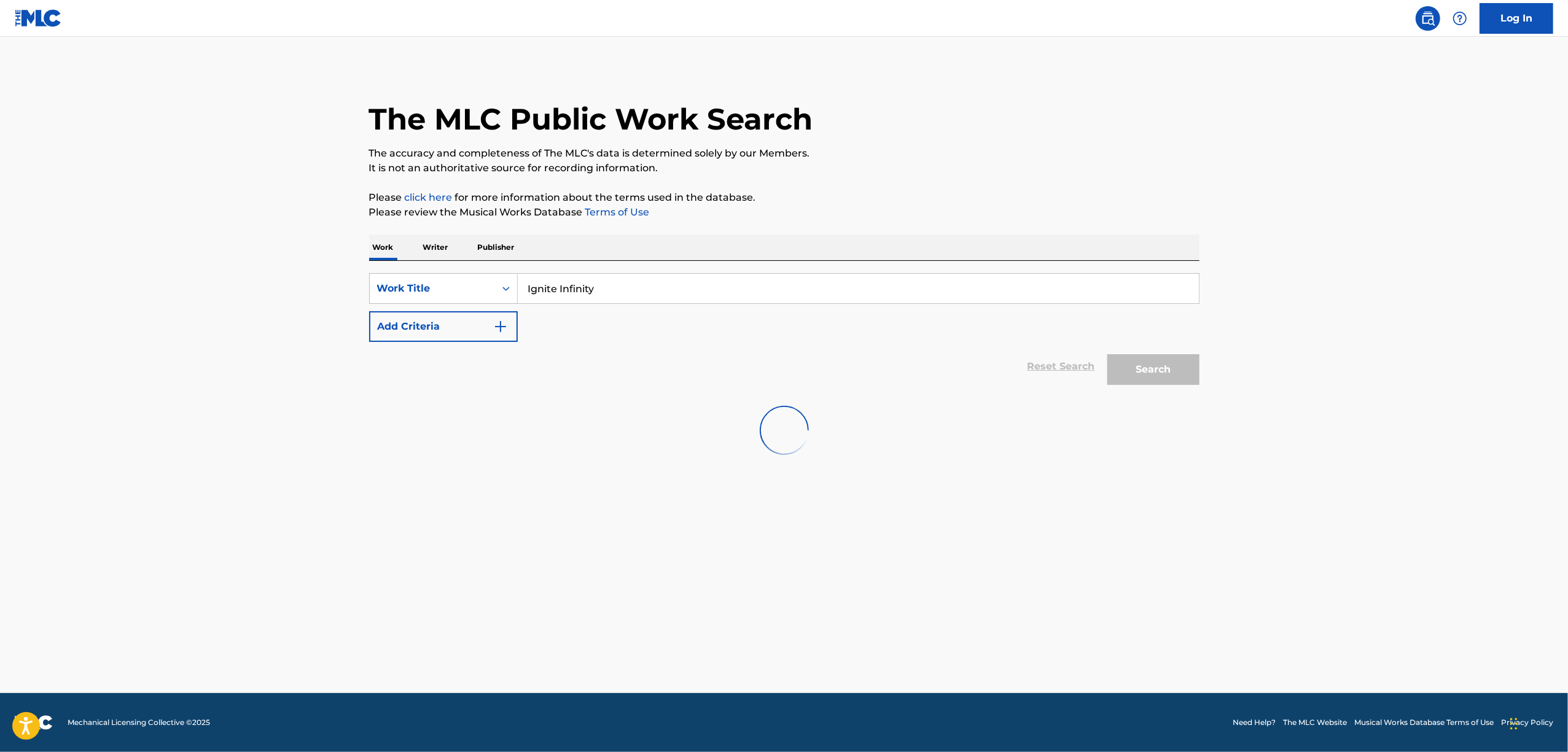
click at [352, 574] on main "The MLC Public Work Search The accuracy and completeness of The MLC's data is d…" at bounding box center [784, 365] width 1568 height 656
click at [351, 574] on main "The MLC Public Work Search The accuracy and completeness of The MLC's data is d…" at bounding box center [784, 365] width 1568 height 656
click at [350, 574] on main "The MLC Public Work Search The accuracy and completeness of The MLC's data is d…" at bounding box center [784, 365] width 1568 height 656
click at [295, 551] on main "The MLC Public Work Search The accuracy and completeness of The MLC's data is d…" at bounding box center [784, 365] width 1568 height 656
click at [293, 550] on main "The MLC Public Work Search The accuracy and completeness of The MLC's data is d…" at bounding box center [784, 365] width 1568 height 656
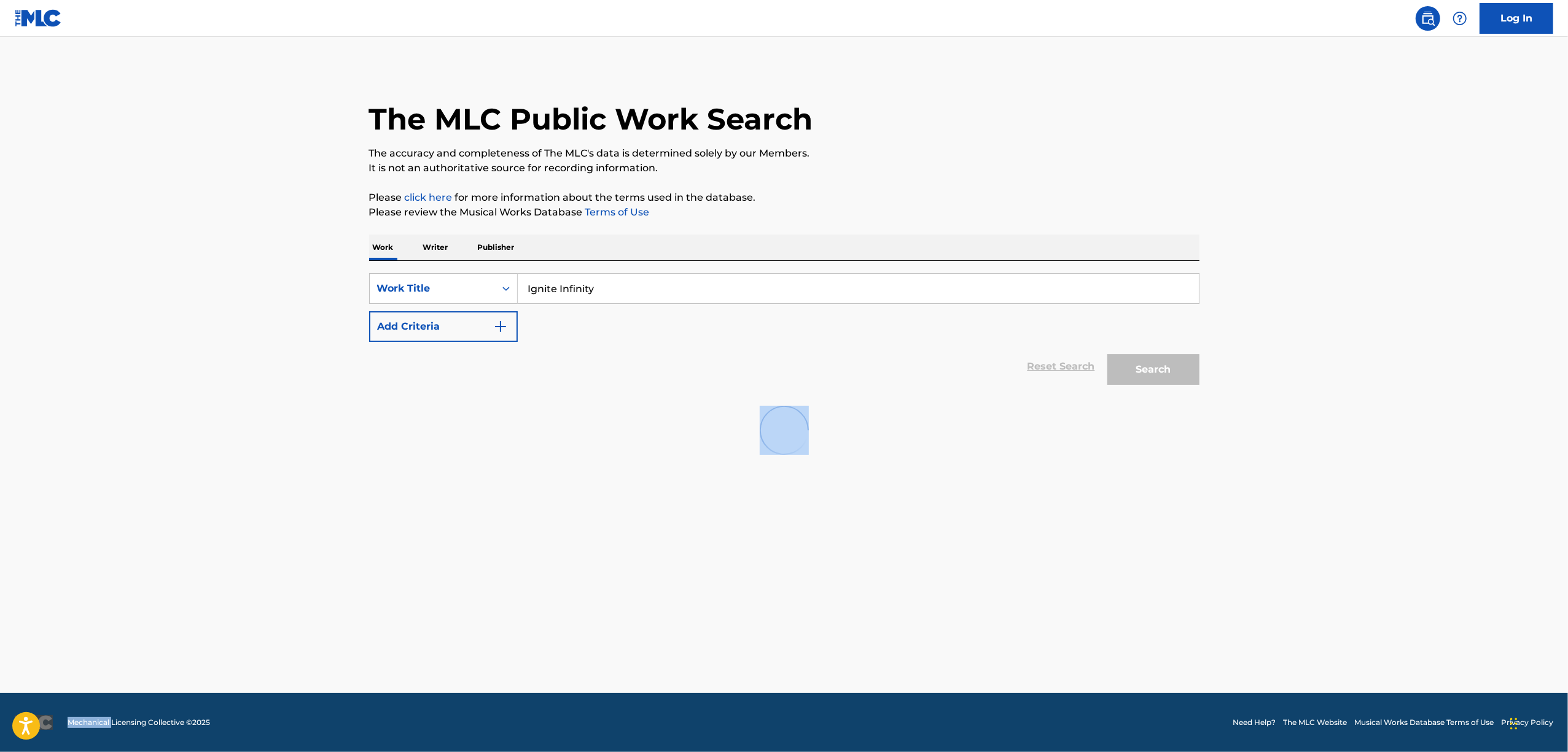
click at [293, 550] on main "The MLC Public Work Search The accuracy and completeness of The MLC's data is d…" at bounding box center [784, 365] width 1568 height 656
click at [293, 548] on main "The MLC Public Work Search The accuracy and completeness of The MLC's data is d…" at bounding box center [784, 365] width 1568 height 656
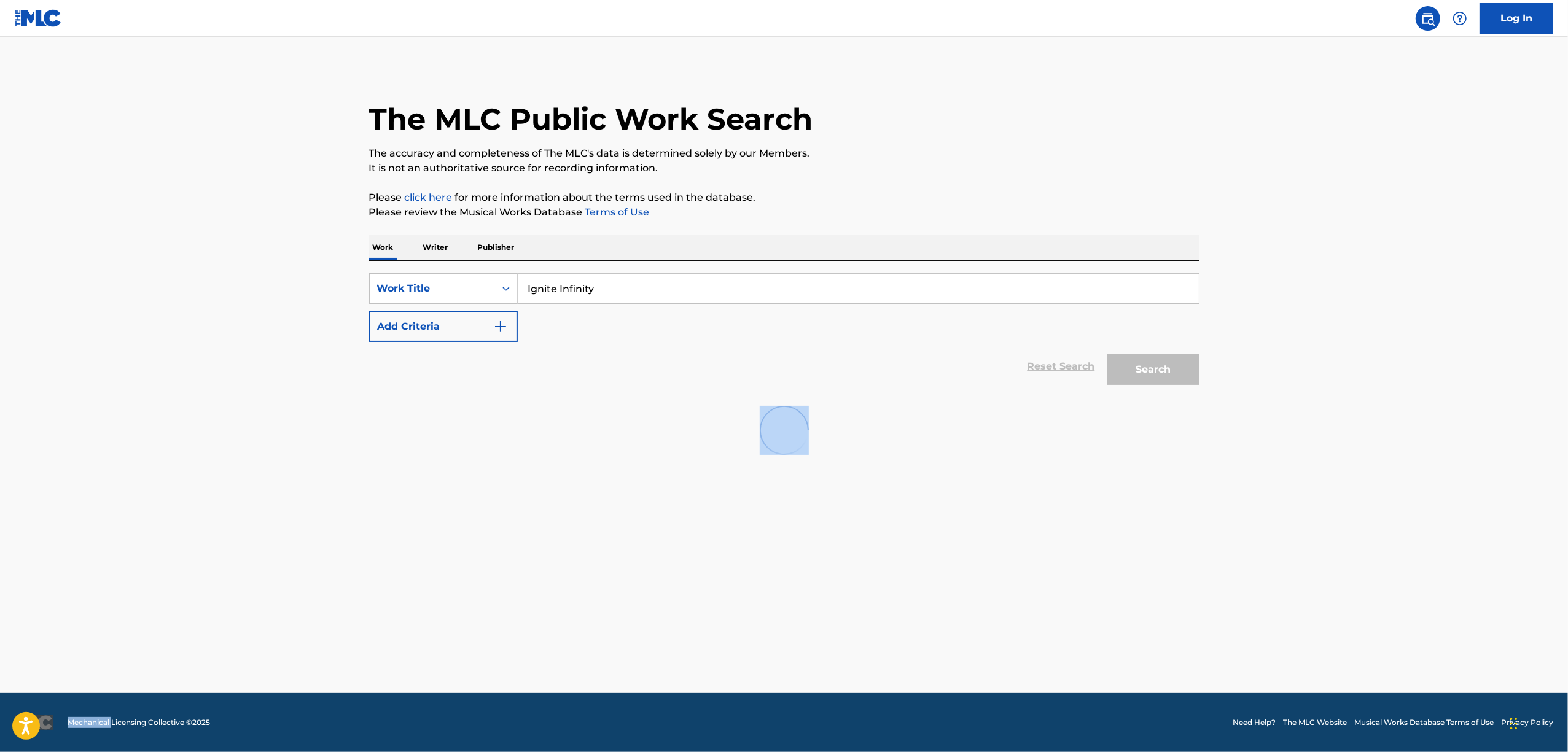
click at [293, 548] on main "The MLC Public Work Search The accuracy and completeness of The MLC's data is d…" at bounding box center [784, 365] width 1568 height 656
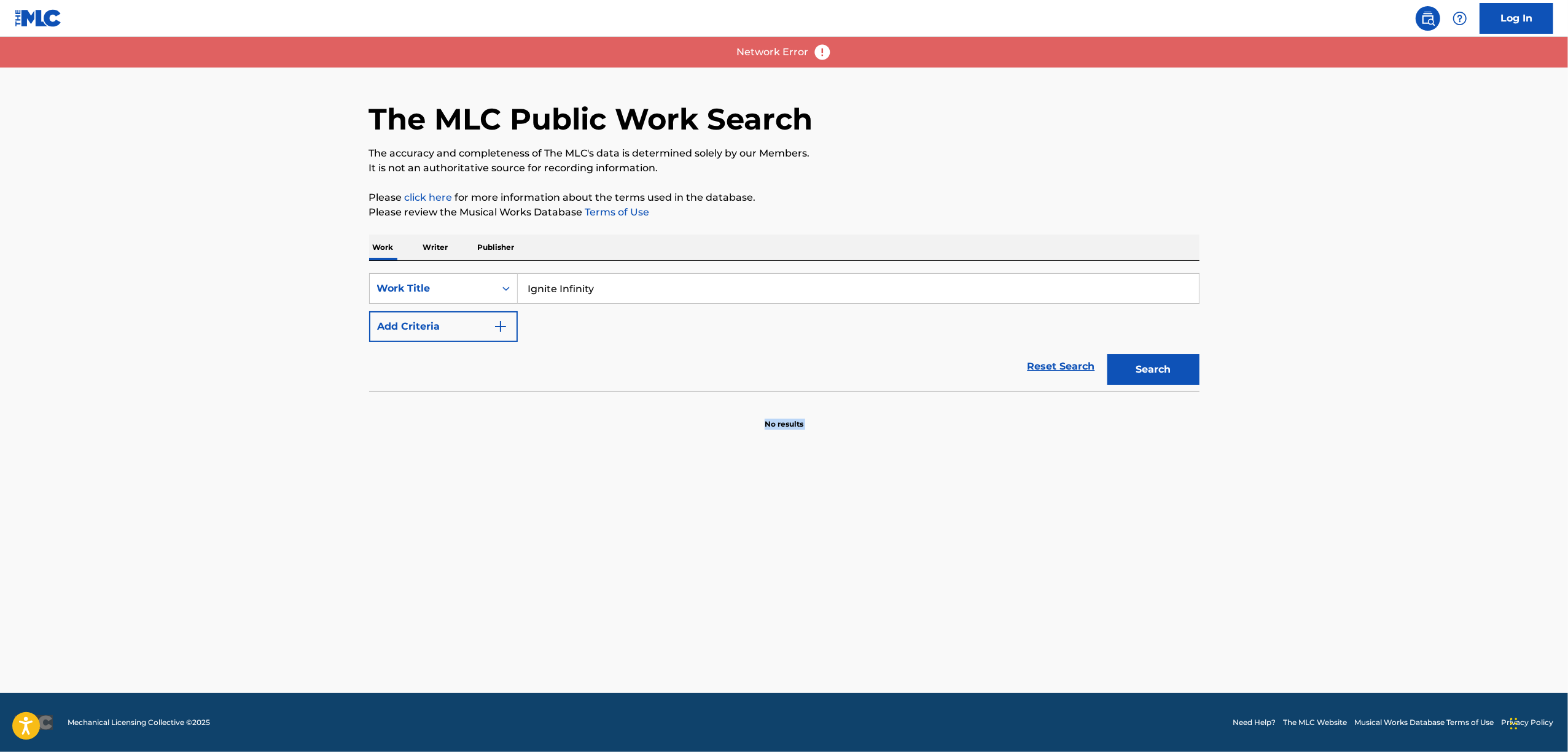
click at [293, 548] on main "The MLC Public Work Search The accuracy and completeness of The MLC's data is d…" at bounding box center [784, 365] width 1568 height 656
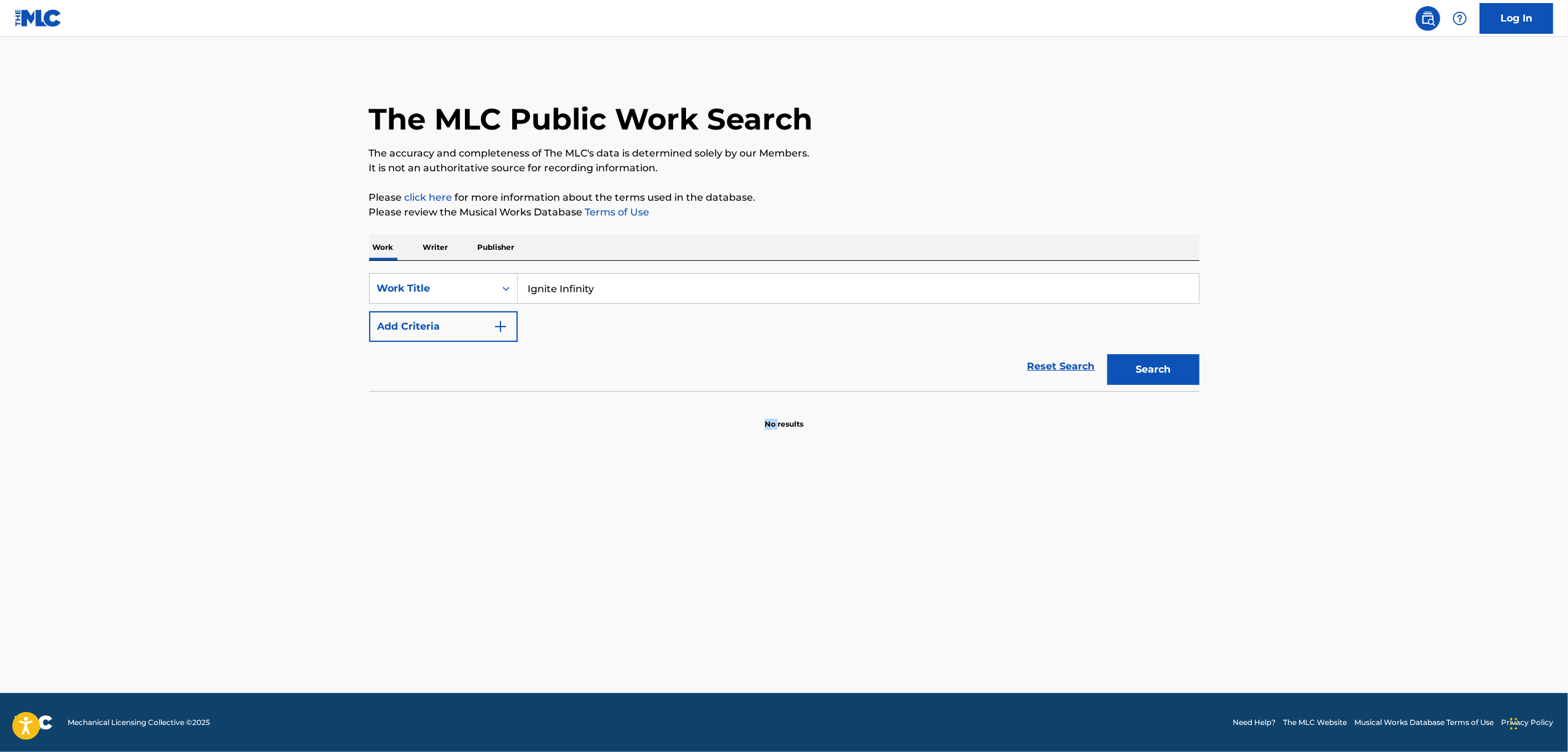
click at [448, 592] on main "The MLC Public Work Search The accuracy and completeness of The MLC's data is d…" at bounding box center [784, 365] width 1568 height 656
click at [448, 590] on main "The MLC Public Work Search The accuracy and completeness of The MLC's data is d…" at bounding box center [784, 365] width 1568 height 656
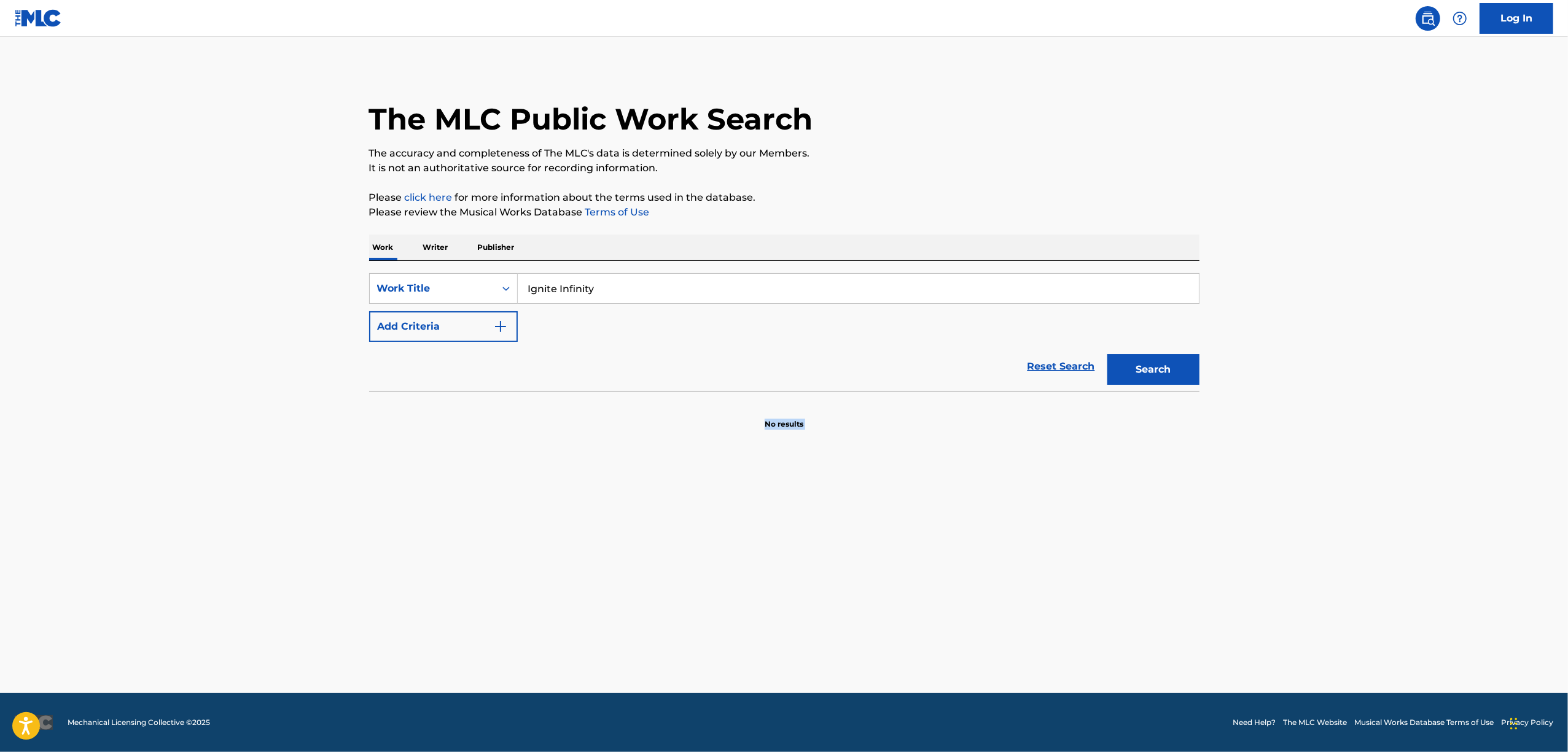
click at [448, 590] on main "The MLC Public Work Search The accuracy and completeness of The MLC's data is d…" at bounding box center [784, 365] width 1568 height 656
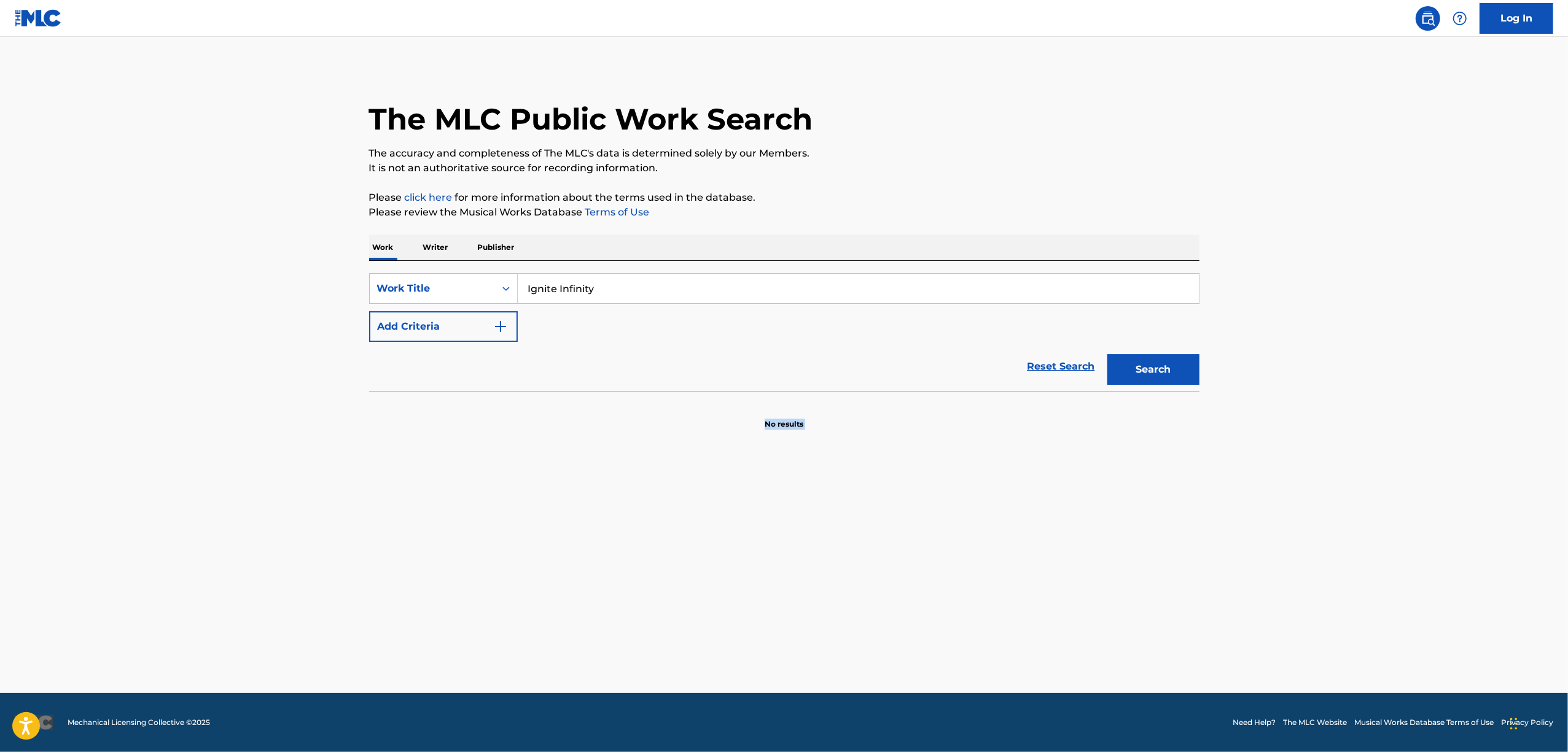
click at [448, 590] on main "The MLC Public Work Search The accuracy and completeness of The MLC's data is d…" at bounding box center [784, 365] width 1568 height 656
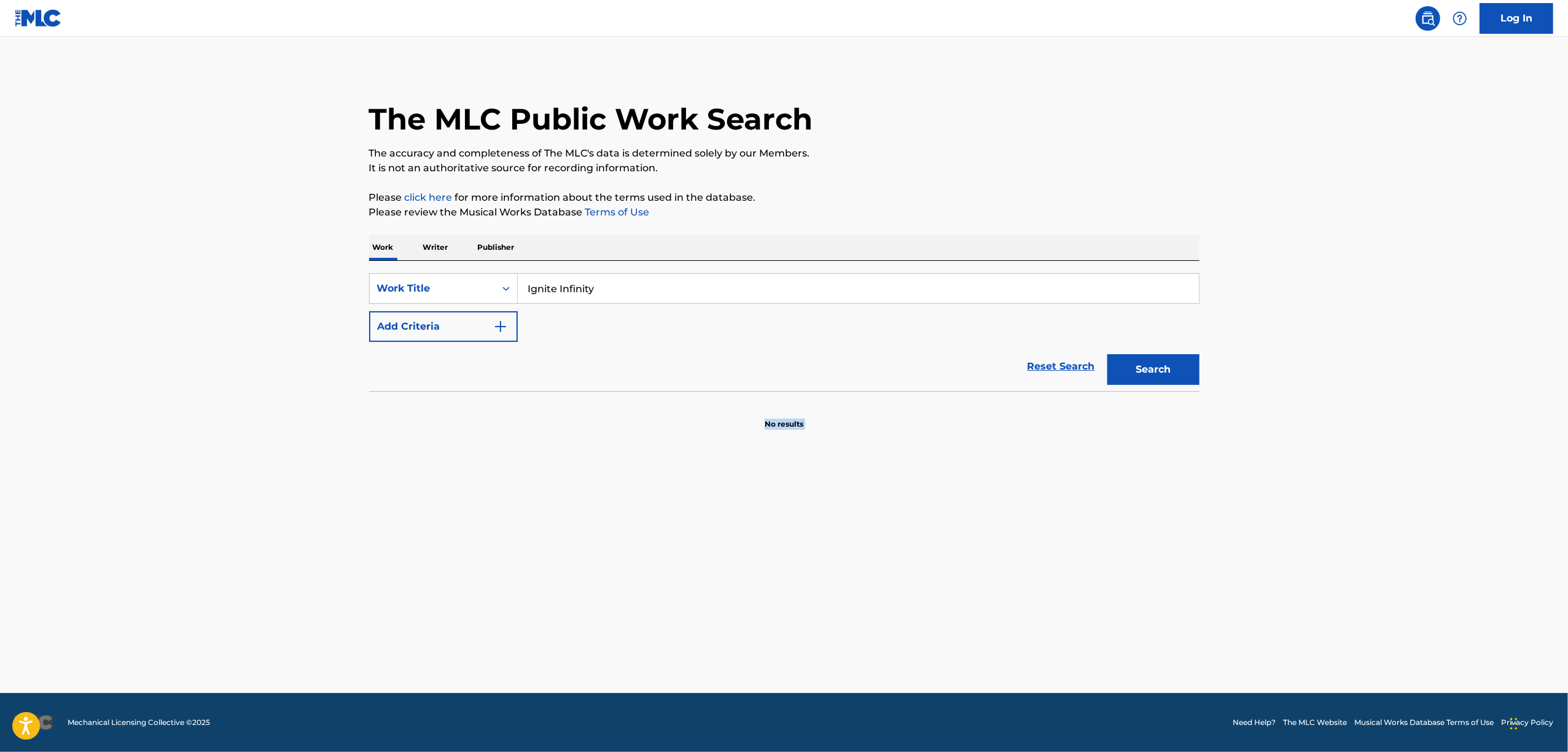
click at [448, 590] on main "The MLC Public Work Search The accuracy and completeness of The MLC's data is d…" at bounding box center [784, 365] width 1568 height 656
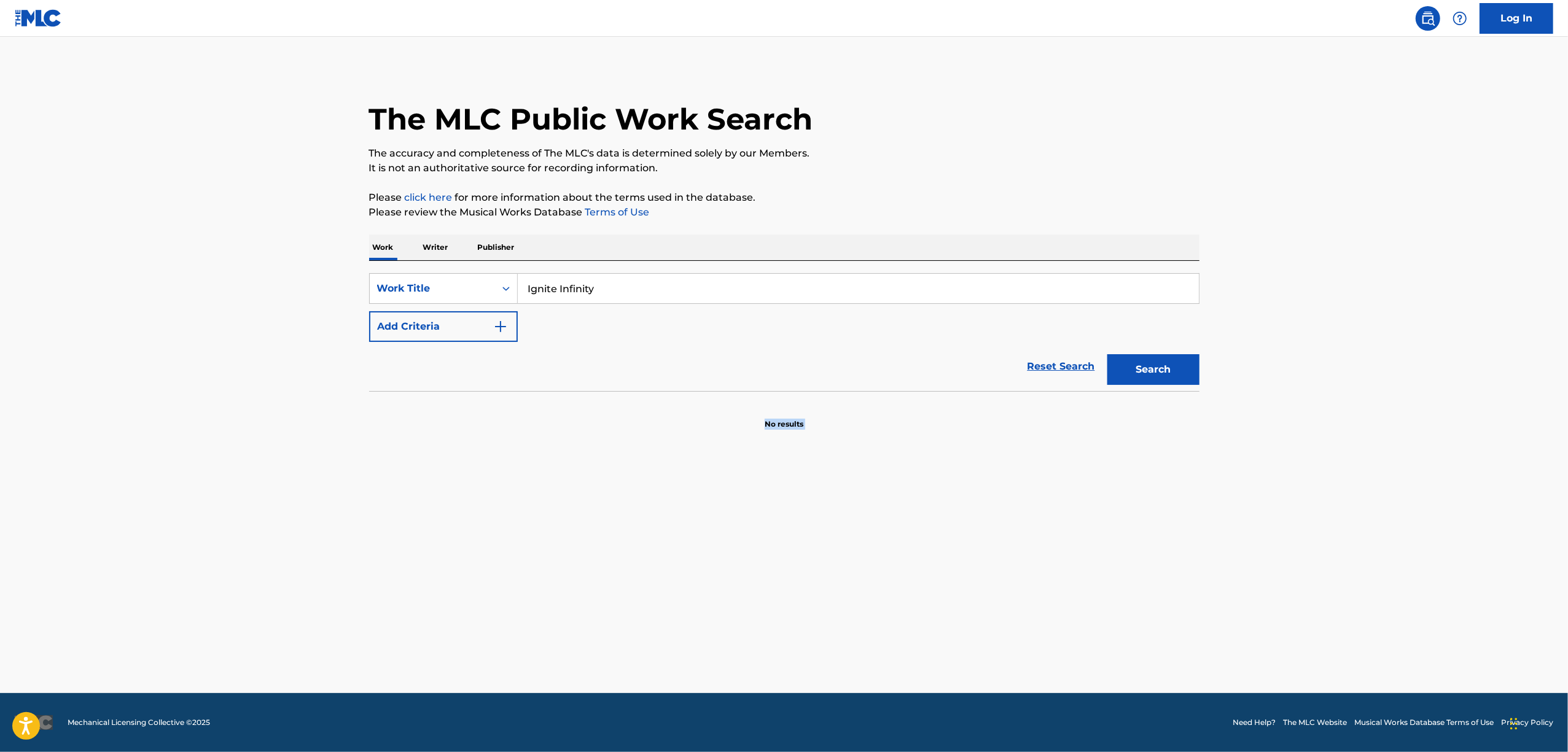
click at [448, 590] on main "The MLC Public Work Search The accuracy and completeness of The MLC's data is d…" at bounding box center [784, 365] width 1568 height 656
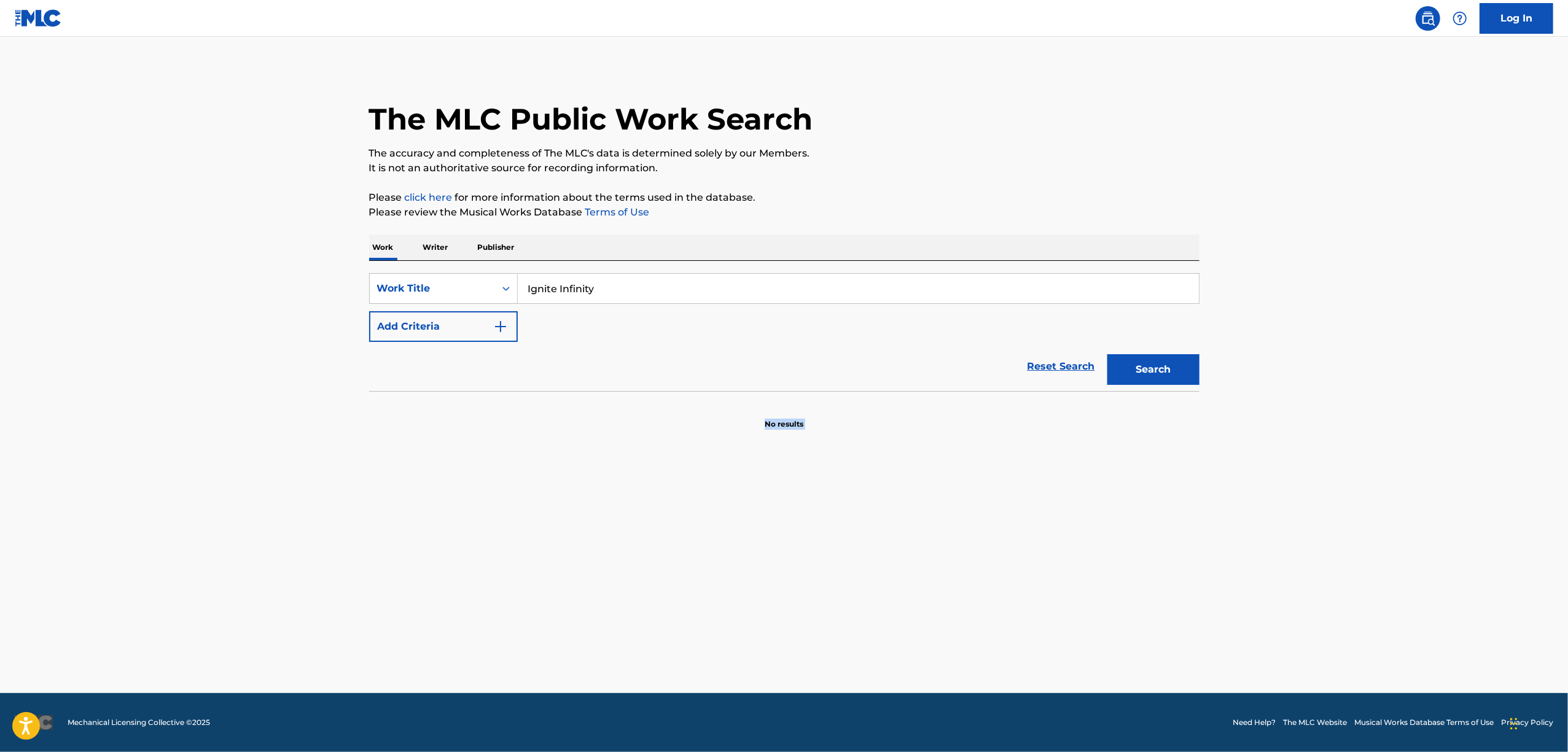
click at [448, 590] on main "The MLC Public Work Search The accuracy and completeness of The MLC's data is d…" at bounding box center [784, 365] width 1568 height 656
click at [448, 589] on main "The MLC Public Work Search The accuracy and completeness of The MLC's data is d…" at bounding box center [784, 365] width 1568 height 656
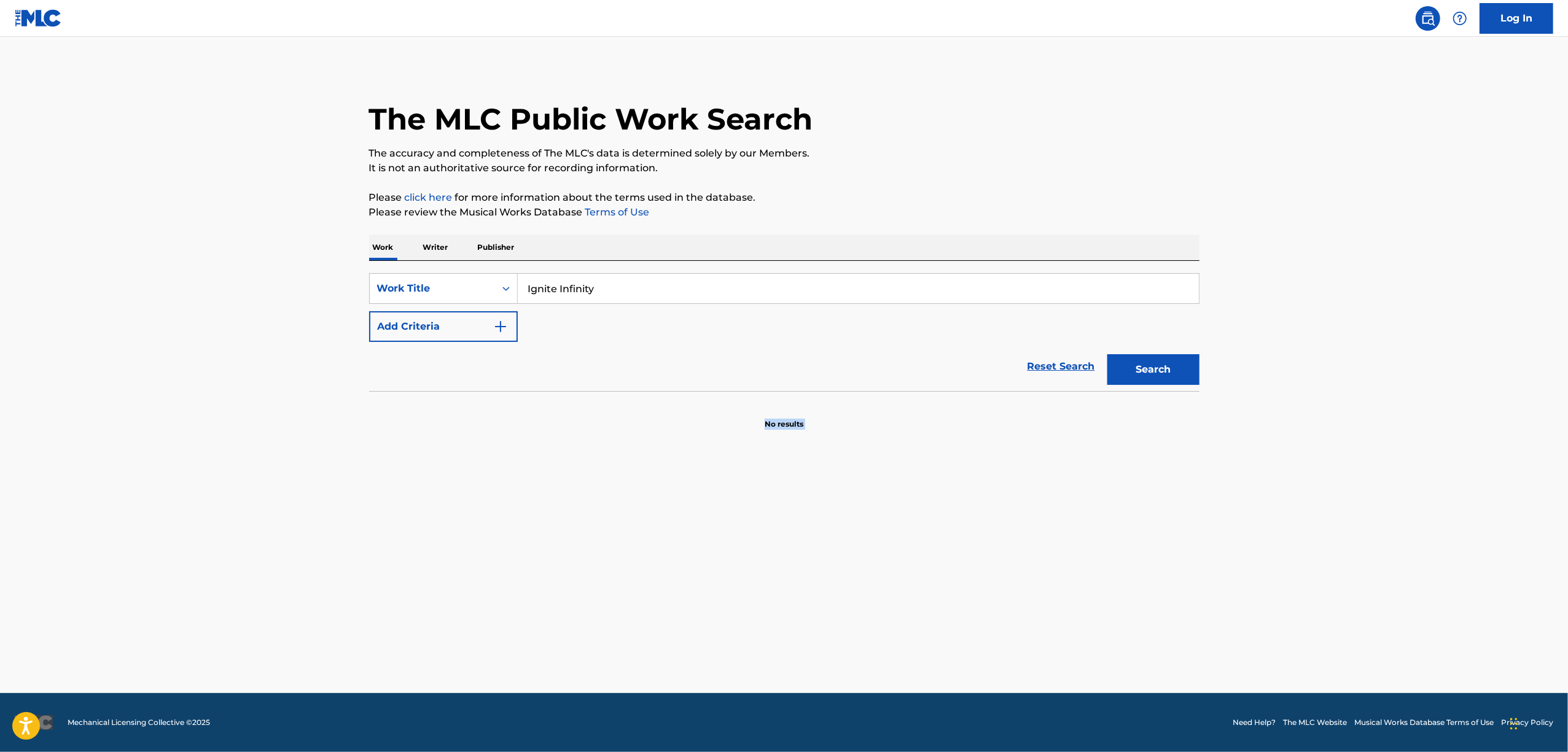
click at [448, 589] on main "The MLC Public Work Search The accuracy and completeness of The MLC's data is d…" at bounding box center [784, 365] width 1568 height 656
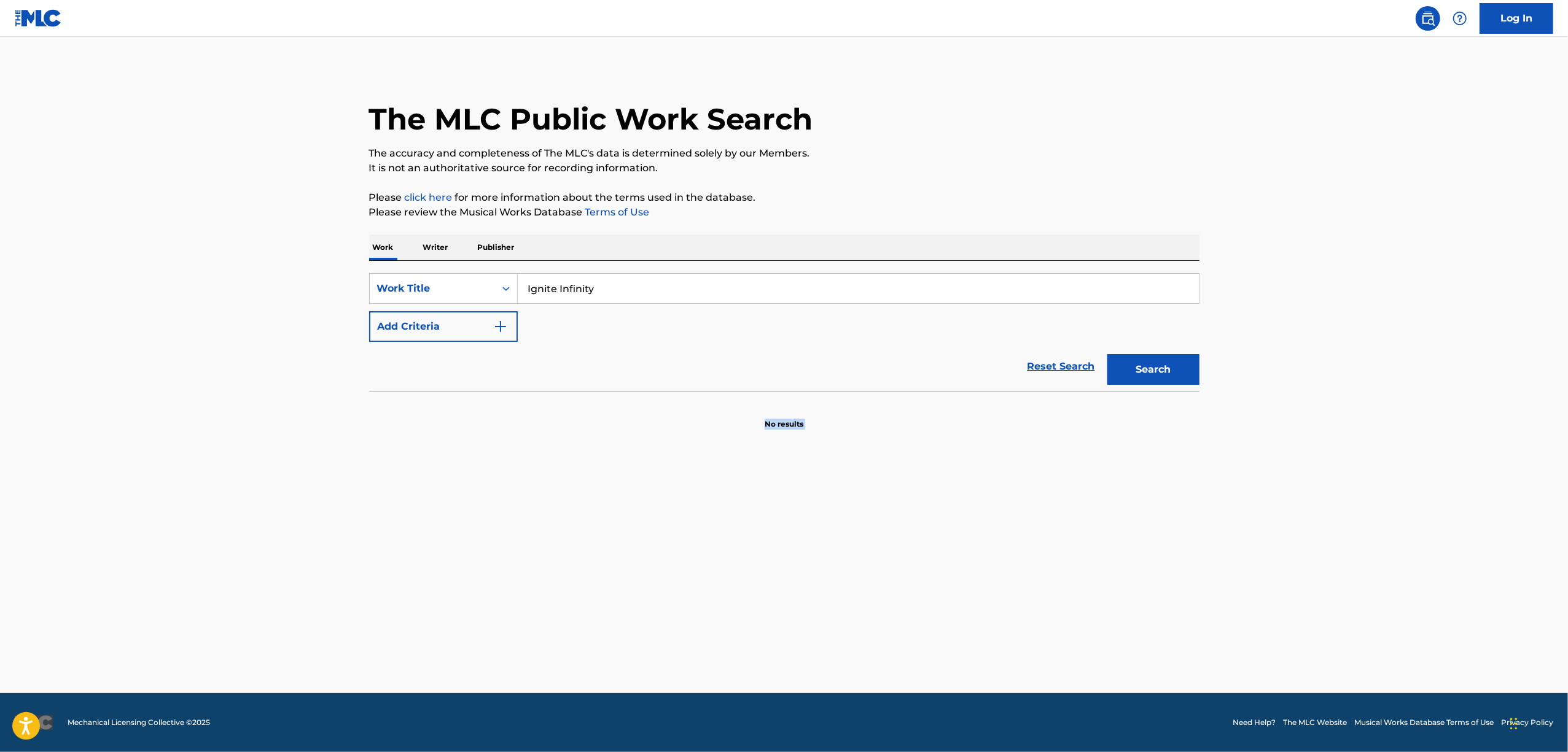
click at [448, 589] on main "The MLC Public Work Search The accuracy and completeness of The MLC's data is d…" at bounding box center [784, 365] width 1568 height 656
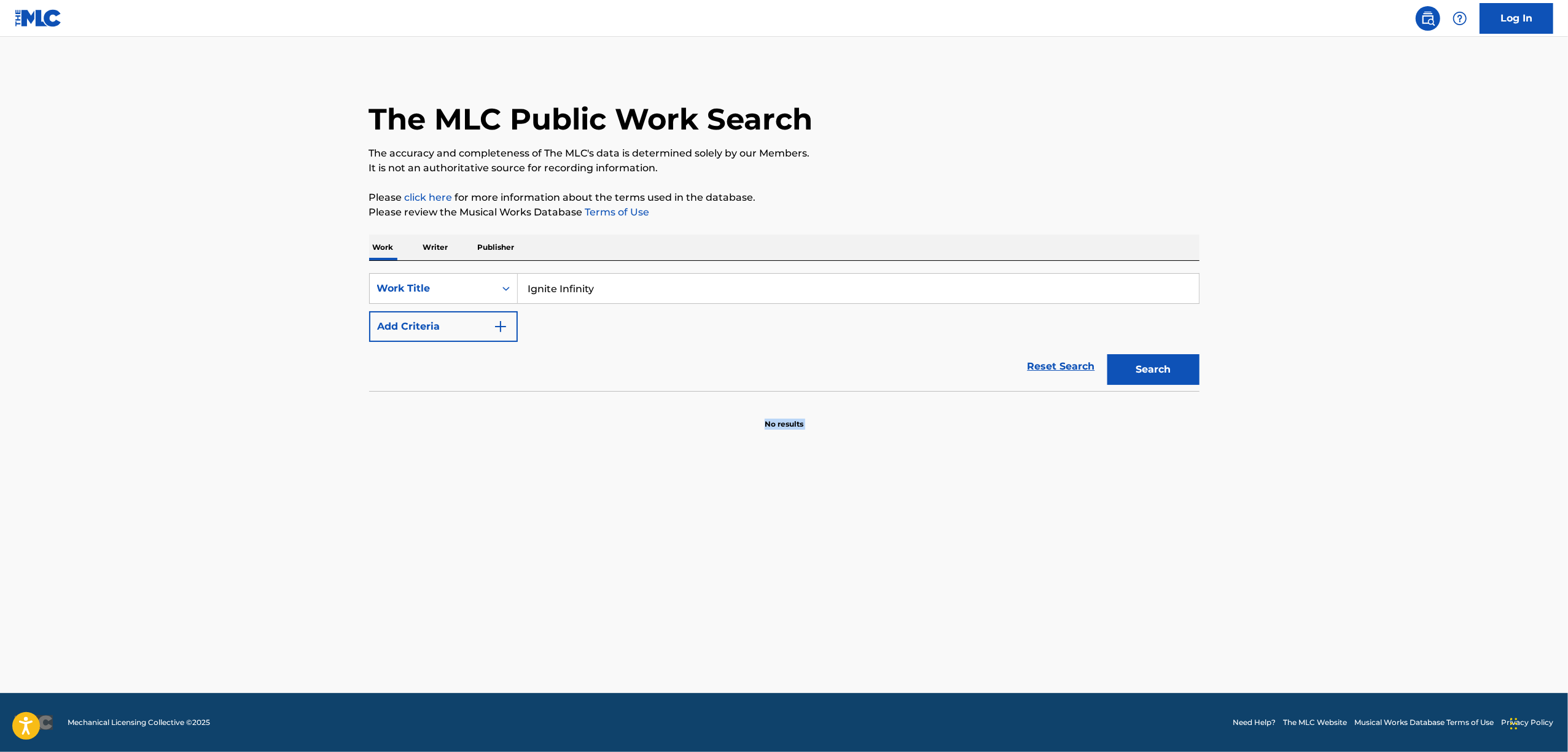
click at [448, 589] on main "The MLC Public Work Search The accuracy and completeness of The MLC's data is d…" at bounding box center [784, 365] width 1568 height 656
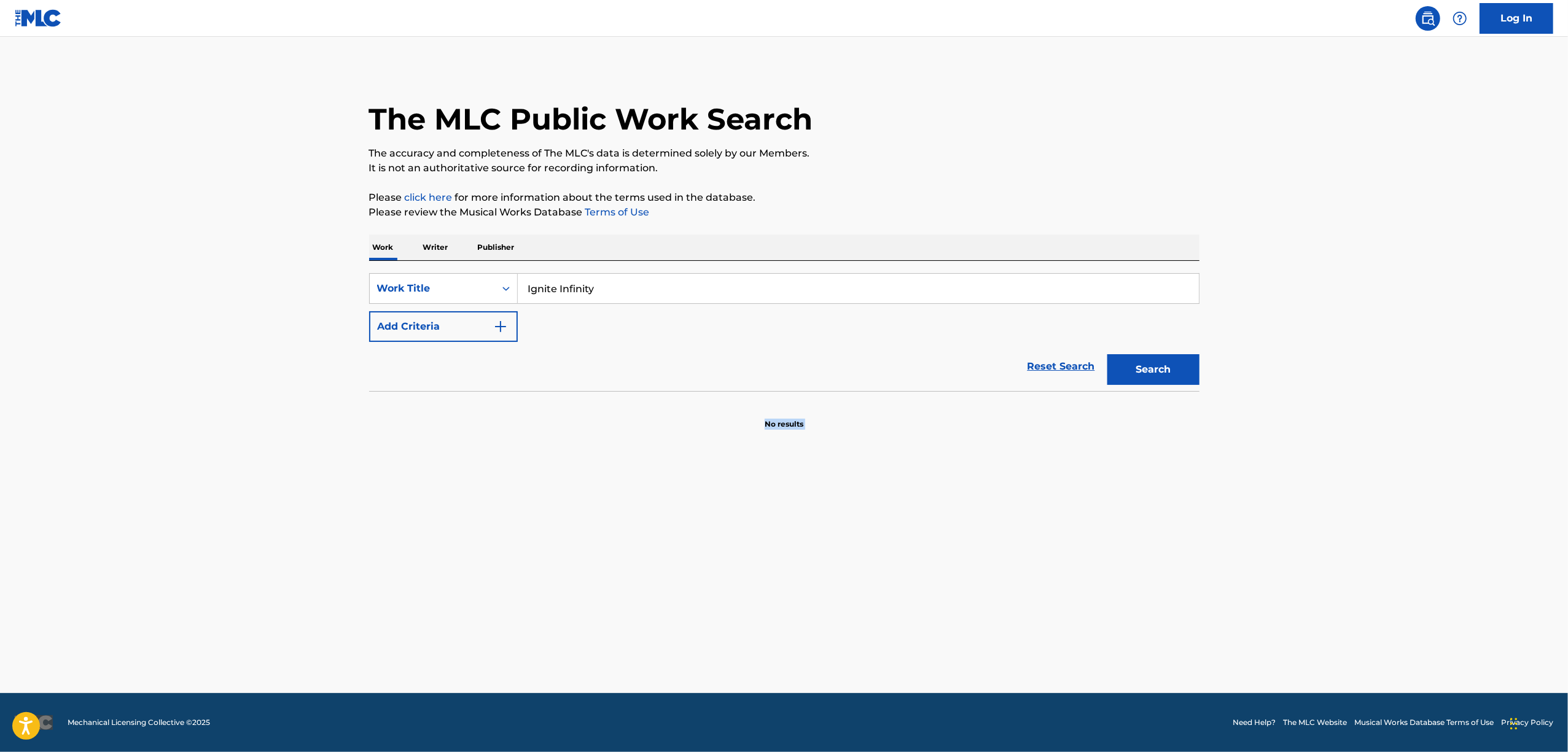
click at [448, 589] on main "The MLC Public Work Search The accuracy and completeness of The MLC's data is d…" at bounding box center [784, 365] width 1568 height 656
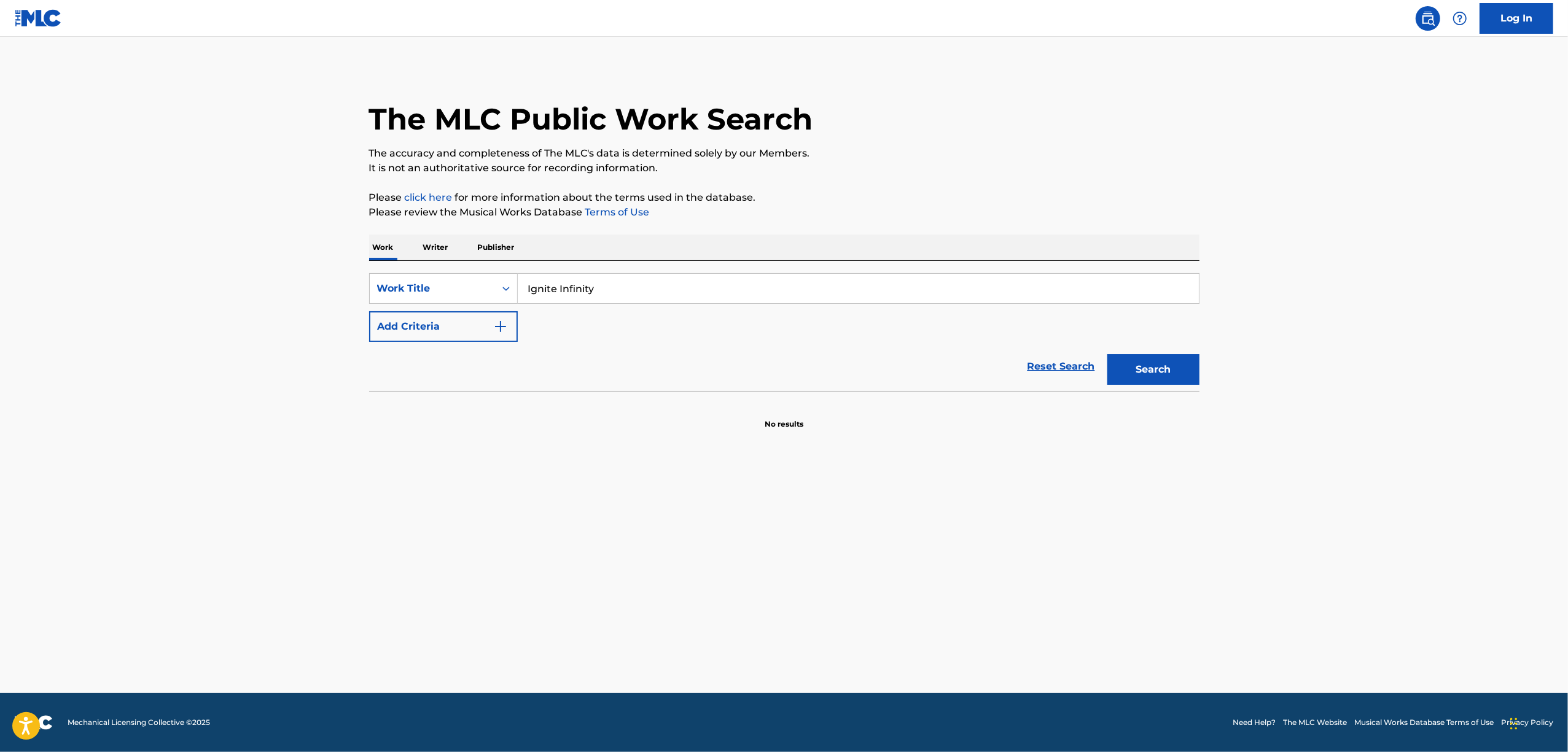
click at [447, 561] on main "The MLC Public Work Search The accuracy and completeness of The MLC's data is d…" at bounding box center [784, 365] width 1568 height 656
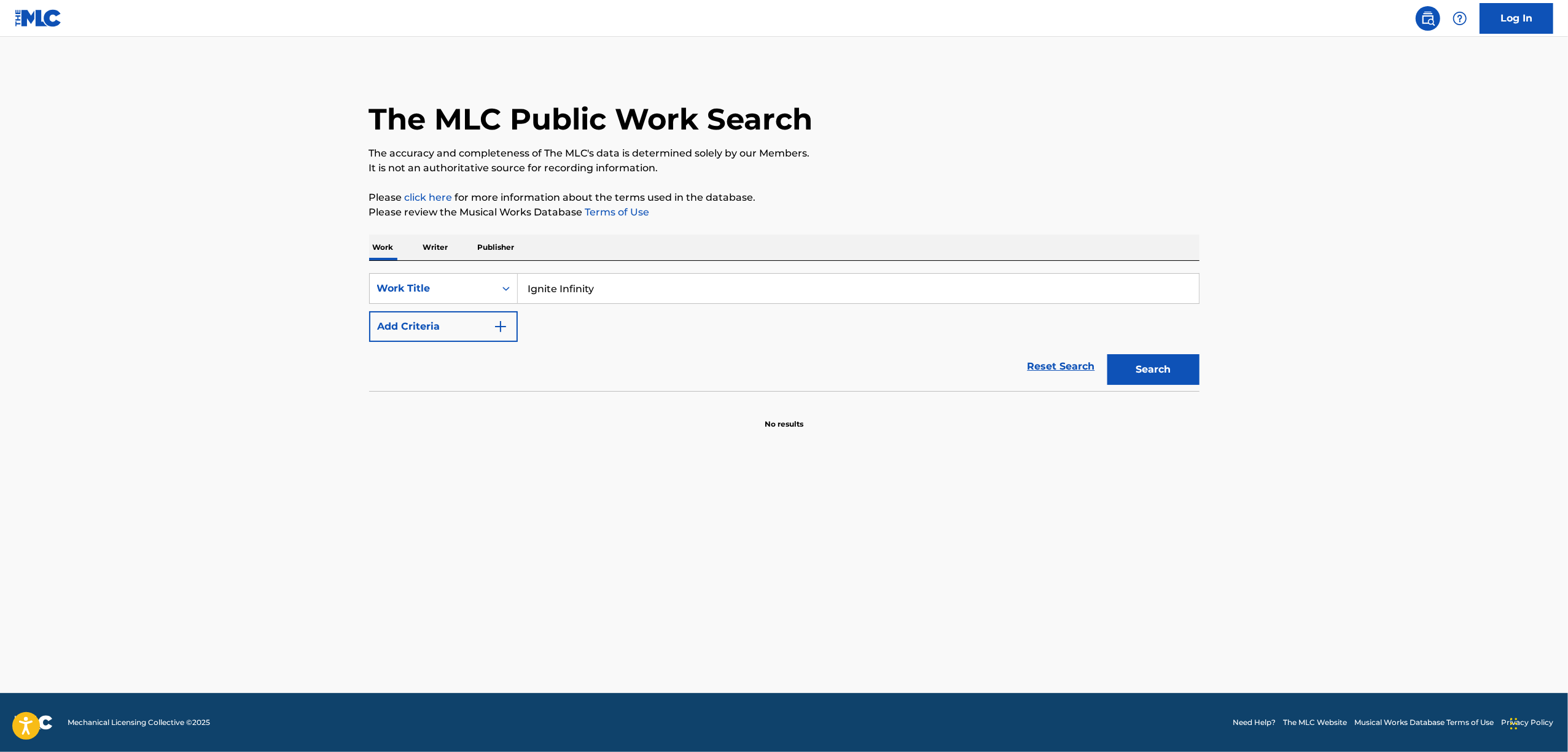
drag, startPoint x: 612, startPoint y: 285, endPoint x: 309, endPoint y: 335, distance: 307.1
click at [308, 333] on main "The MLC Public Work Search The accuracy and completeness of The MLC's data is d…" at bounding box center [784, 365] width 1568 height 656
paste input "AWAKE"
type input "AWAKE"
click at [506, 325] on img "Search Form" at bounding box center [501, 326] width 15 height 15
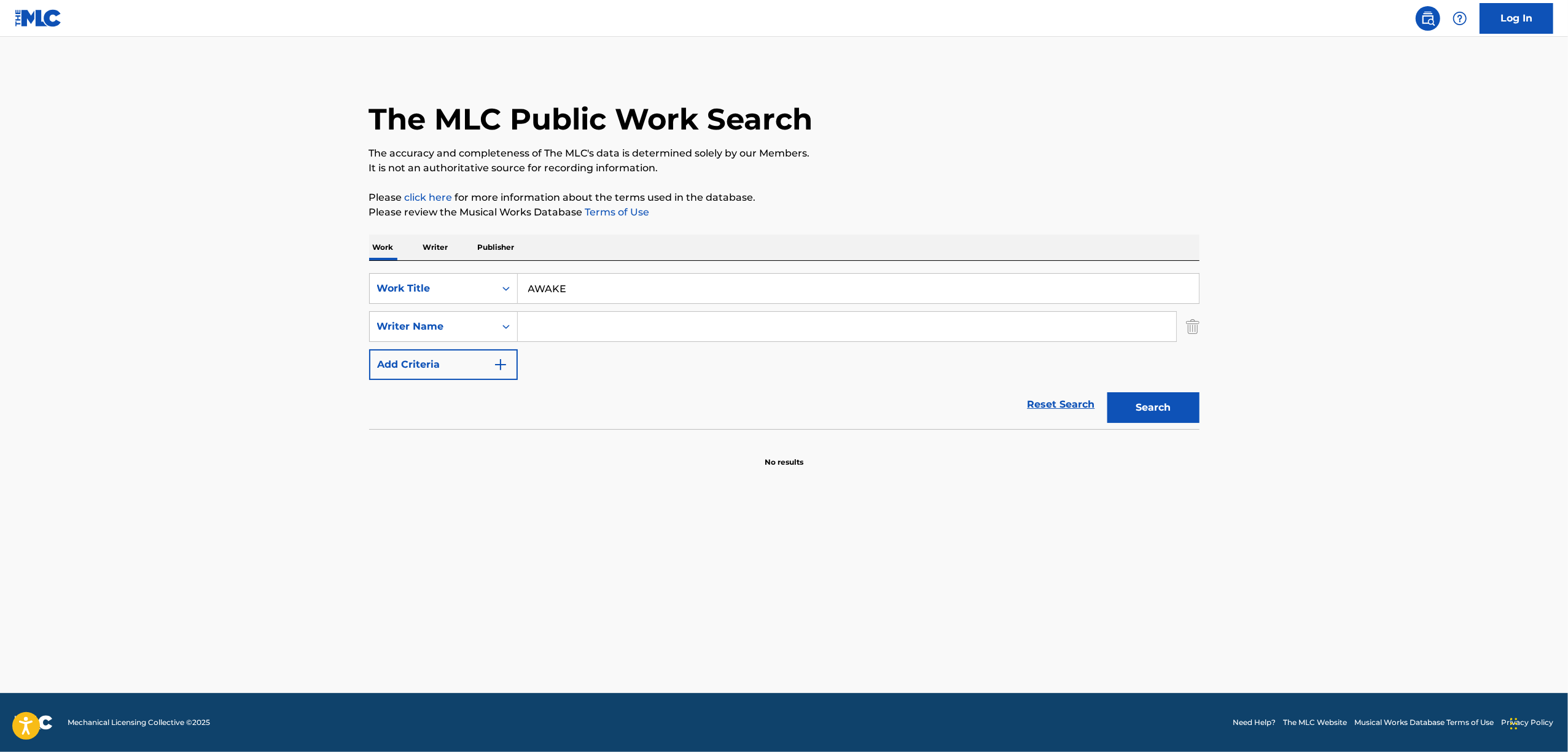
click at [554, 326] on input "Search Form" at bounding box center [847, 326] width 659 height 30
paste input "Hidenori"
type input "Hidenori"
click at [1137, 406] on button "Search" at bounding box center [1154, 407] width 92 height 30
drag, startPoint x: 1155, startPoint y: 406, endPoint x: 581, endPoint y: 268, distance: 590.4
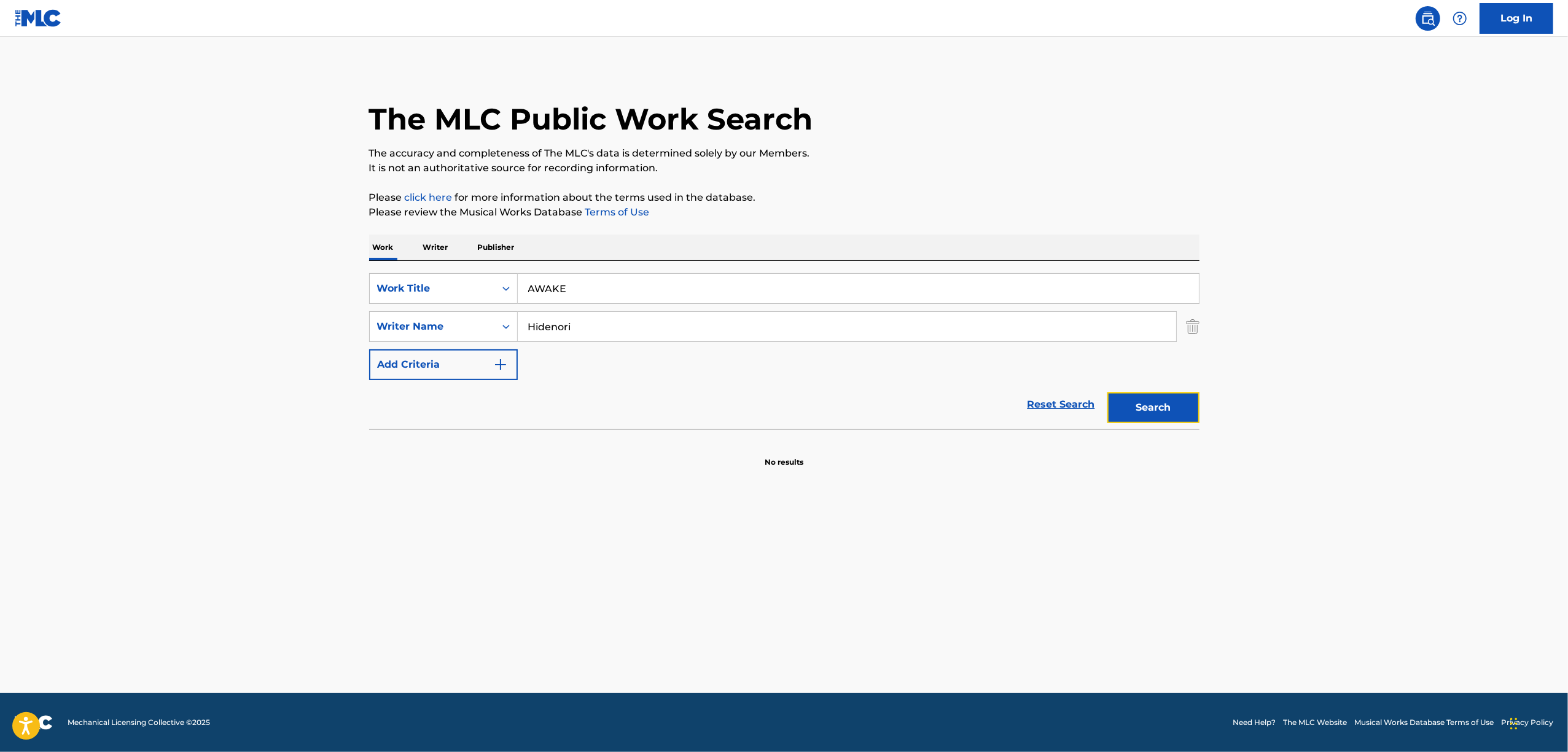
click at [1149, 406] on button "Search" at bounding box center [1154, 407] width 92 height 30
drag, startPoint x: 576, startPoint y: 280, endPoint x: 426, endPoint y: 307, distance: 152.4
click at [426, 307] on div "SearchWithCriteria0b2e6b3e-de76-4f0b-89d8-38f447b771cc Work Title AWAKE SearchW…" at bounding box center [784, 326] width 830 height 107
paste input "TULA ENCUNTWD"
type input "TULA ENCUNTWDE"
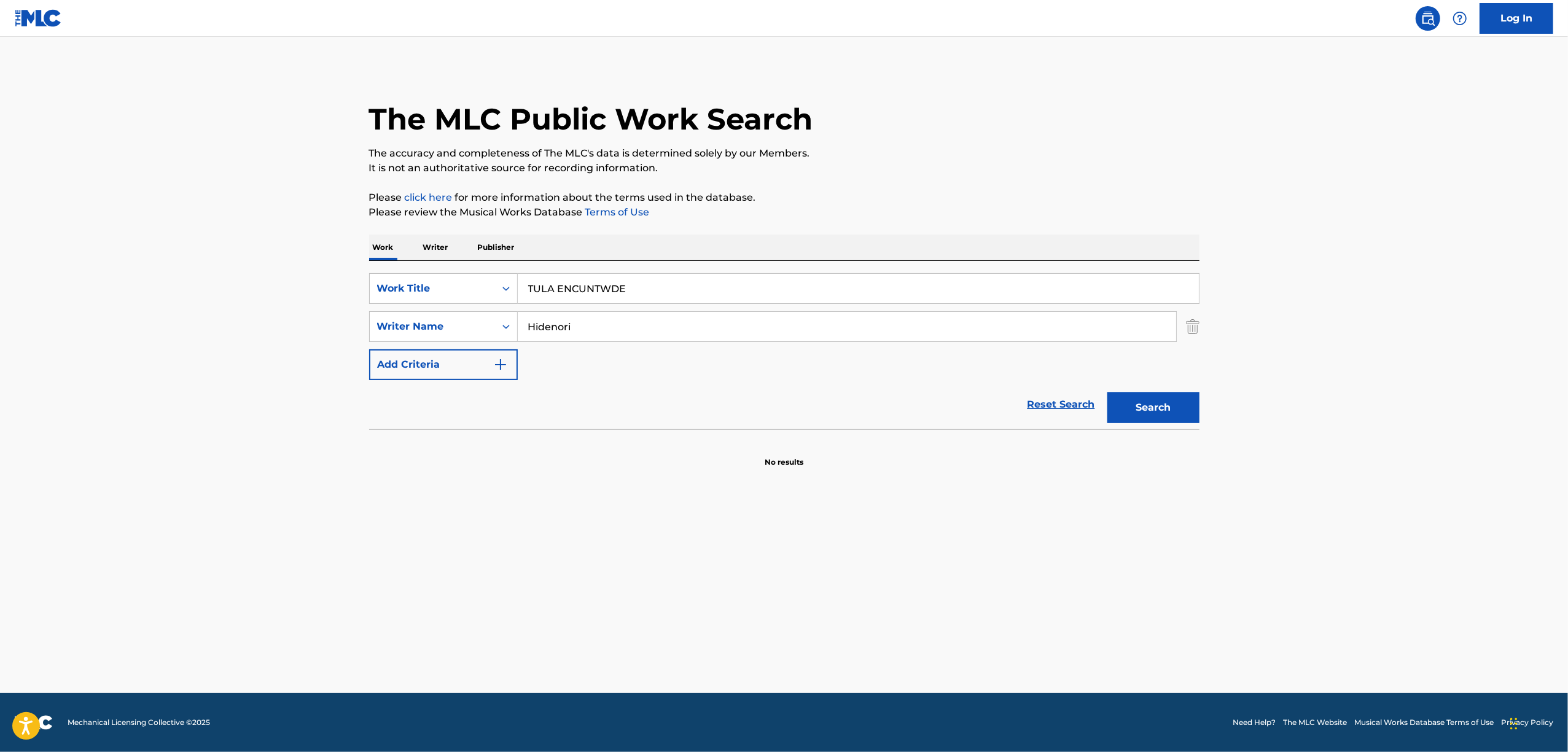
drag, startPoint x: 306, startPoint y: 362, endPoint x: 215, endPoint y: 375, distance: 91.9
click at [215, 375] on main "The MLC Public Work Search The accuracy and completeness of The MLC's data is d…" at bounding box center [784, 365] width 1568 height 656
click at [1108, 392] on button "Search" at bounding box center [1154, 407] width 92 height 30
drag, startPoint x: 634, startPoint y: 285, endPoint x: 346, endPoint y: 344, distance: 294.0
click at [346, 344] on main "The MLC Public Work Search The accuracy and completeness of The MLC's data is d…" at bounding box center [784, 365] width 1568 height 656
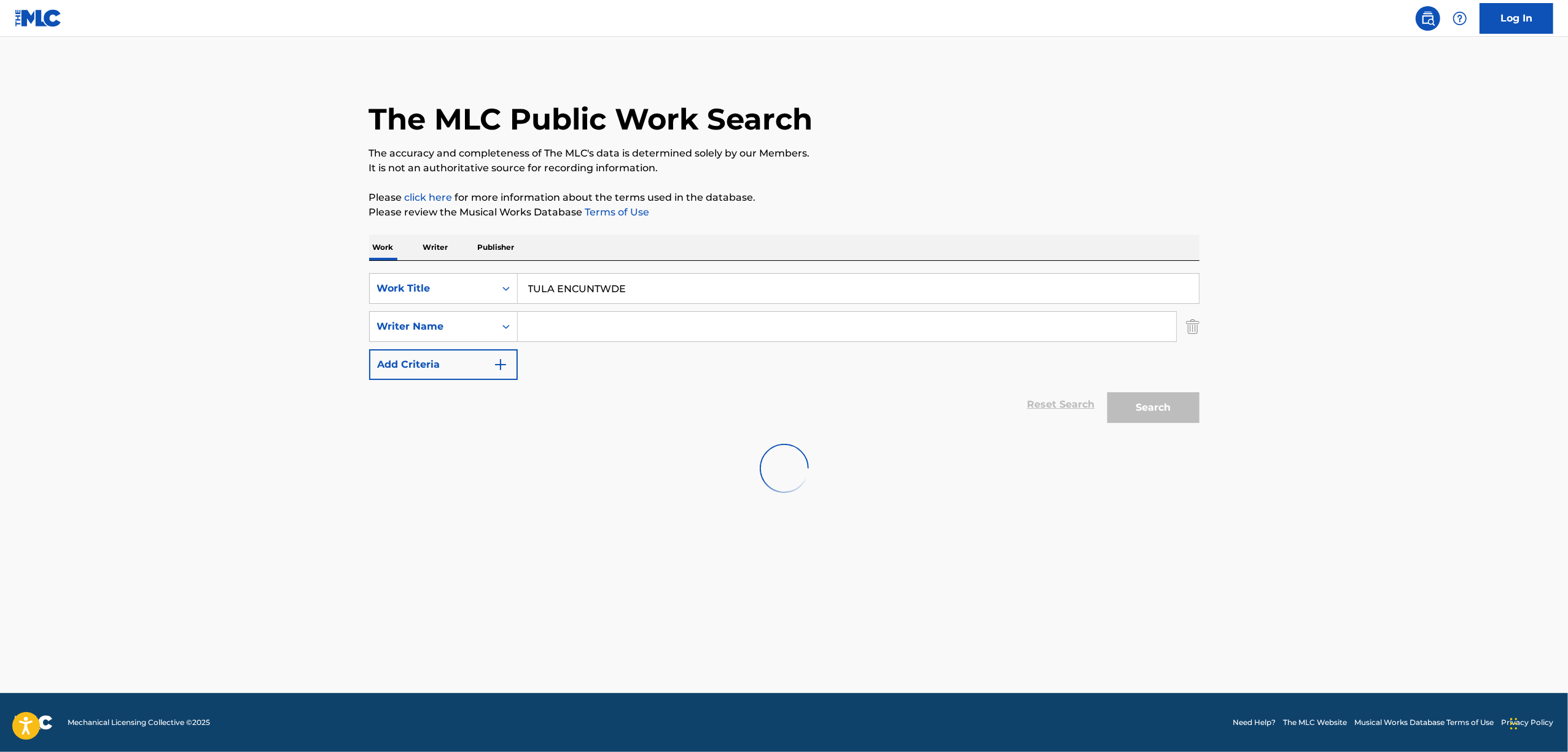
paste input "INVERRUCION"
drag, startPoint x: 546, startPoint y: 302, endPoint x: 483, endPoint y: 328, distance: 68.2
click at [369, 362] on div "SearchWithCriteria0b2e6b3e-de76-4f0b-89d8-38f447b771cc Work Title INVERRUCION S…" at bounding box center [784, 344] width 830 height 168
click at [612, 297] on input "INVERRUCION" at bounding box center [858, 288] width 681 height 30
drag, startPoint x: 619, startPoint y: 290, endPoint x: 435, endPoint y: 329, distance: 188.1
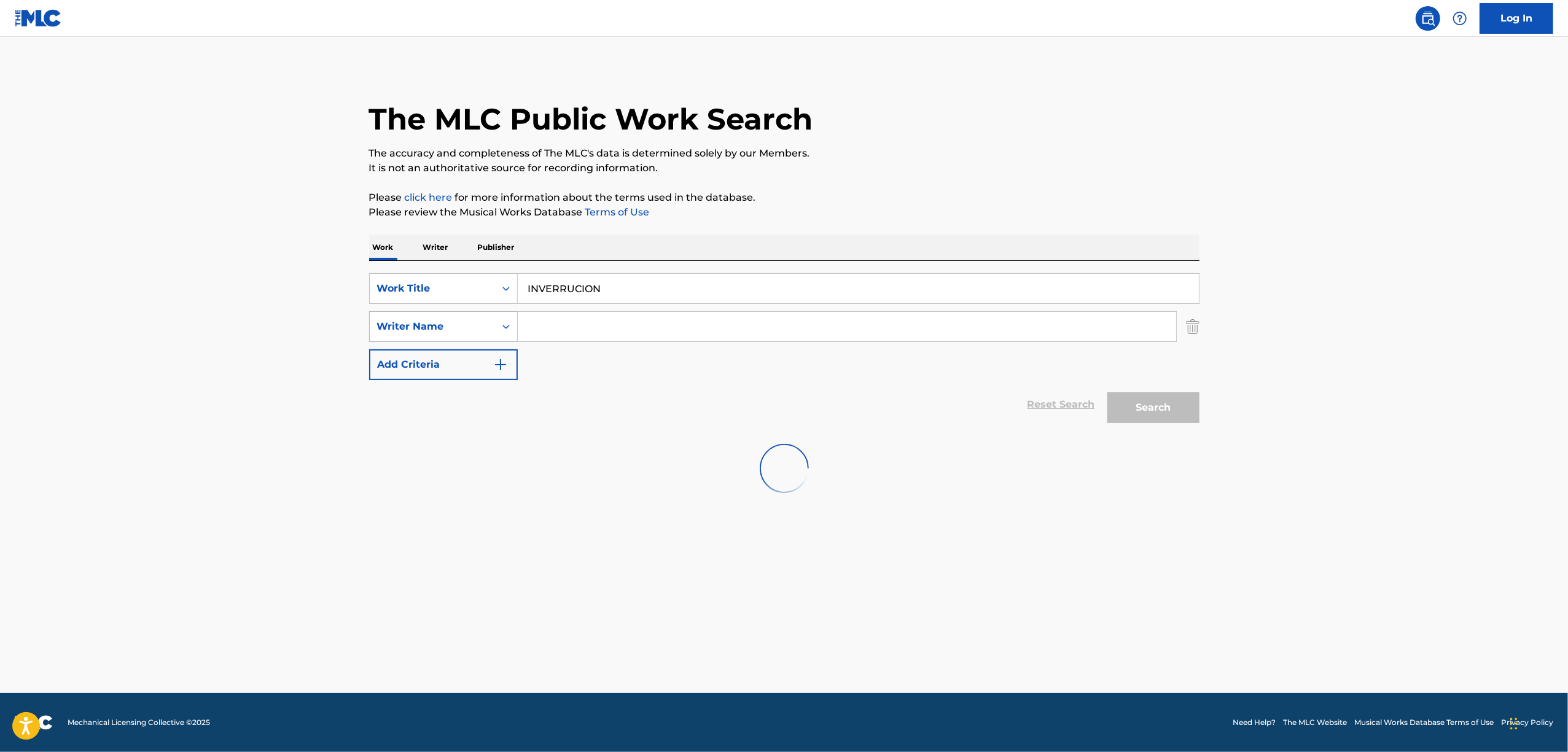
click at [436, 329] on div "SearchWithCriteria0b2e6b3e-de76-4f0b-89d8-38f447b771cc Work Title INVERRUCION S…" at bounding box center [784, 326] width 830 height 107
paste input "BATALLURA"
click at [577, 452] on div at bounding box center [784, 468] width 830 height 79
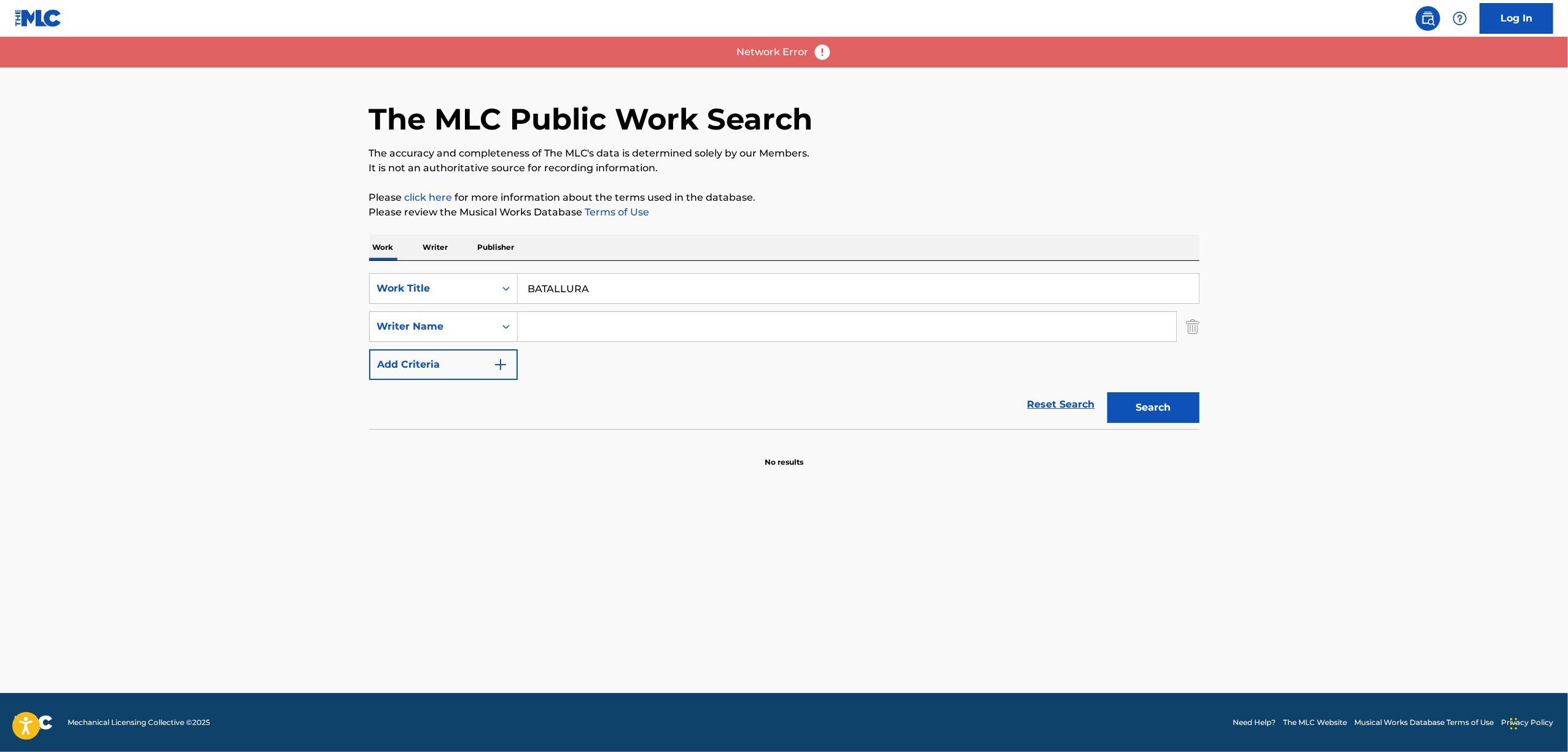
drag, startPoint x: 637, startPoint y: 286, endPoint x: 290, endPoint y: 361, distance: 355.0
click at [290, 361] on main "The MLC Public Work Search The accuracy and completeness of The MLC's data is d…" at bounding box center [784, 365] width 1568 height 656
click at [1151, 408] on button "Search" at bounding box center [1154, 407] width 92 height 30
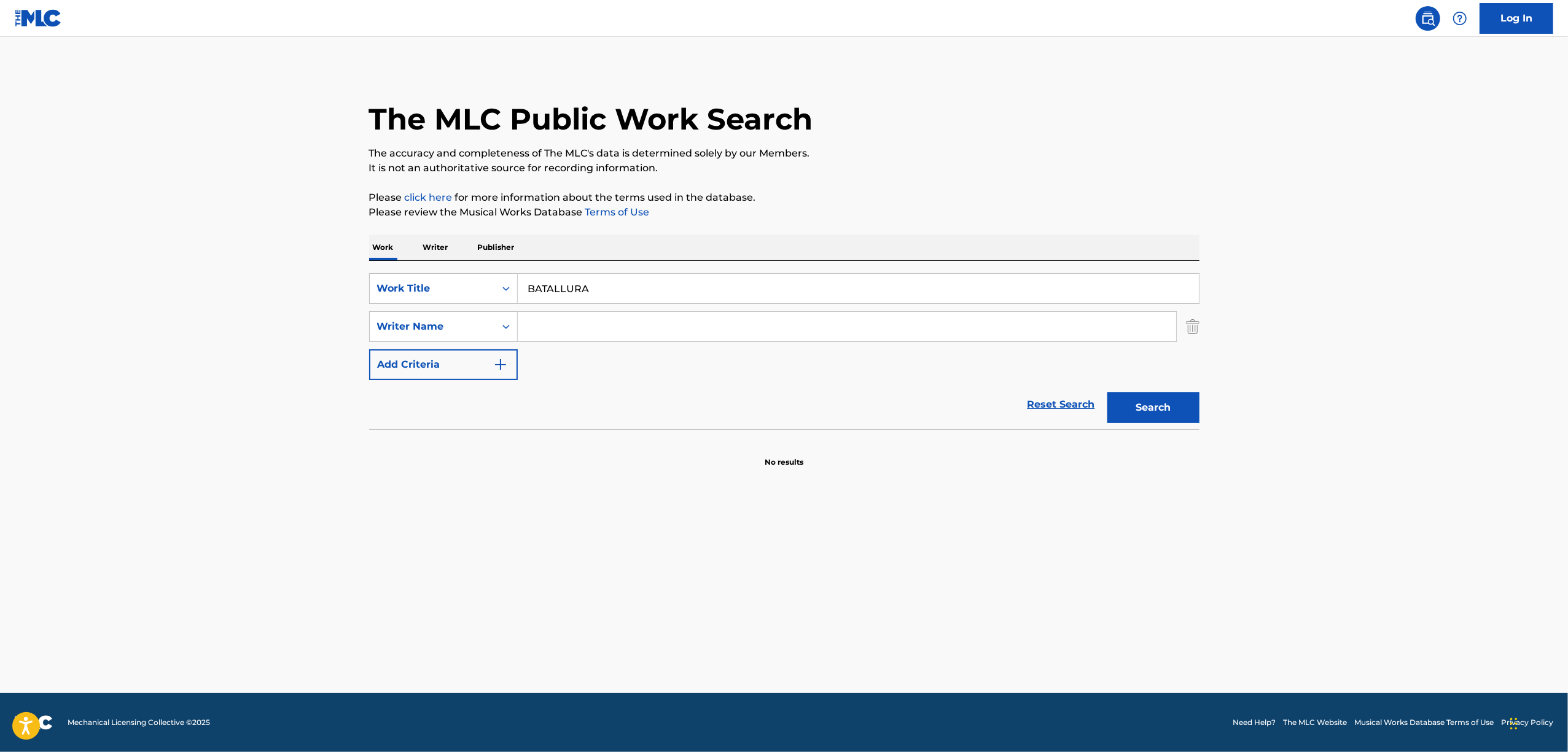
drag, startPoint x: 639, startPoint y: 280, endPoint x: 333, endPoint y: 362, distance: 316.8
click at [333, 362] on main "The MLC Public Work Search The accuracy and completeness of The MLC's data is d…" at bounding box center [784, 365] width 1568 height 656
paste input "[PERSON_NAME]"
click at [1153, 416] on button "Search" at bounding box center [1154, 407] width 92 height 30
click at [238, 510] on main "The MLC Public Work Search The accuracy and completeness of The MLC's data is d…" at bounding box center [784, 365] width 1568 height 656
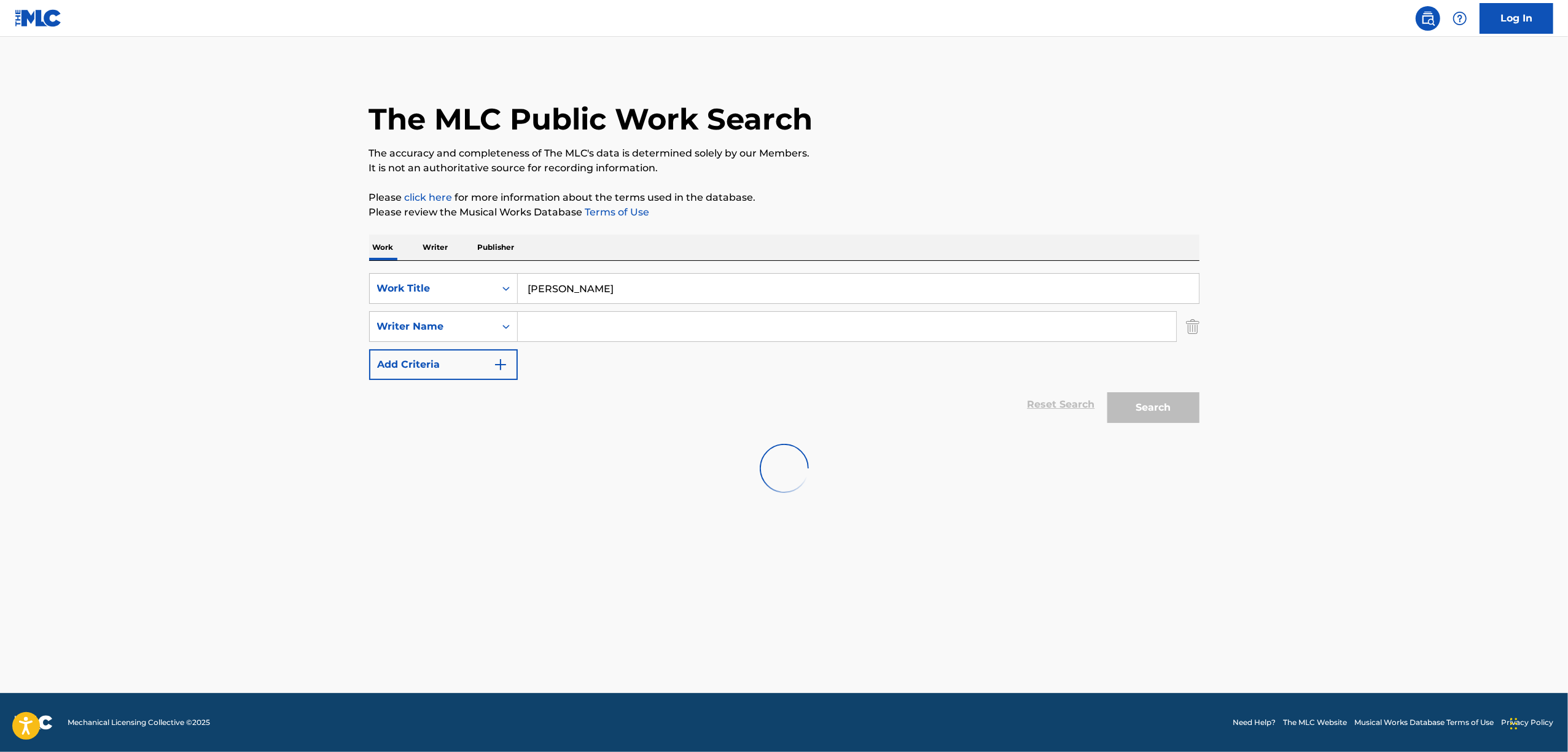
drag, startPoint x: 639, startPoint y: 295, endPoint x: 261, endPoint y: 366, distance: 384.6
click at [263, 365] on main "The MLC Public Work Search The accuracy and completeness of The MLC's data is d…" at bounding box center [784, 365] width 1568 height 656
paste input "SITWOCUTION"
type input "SITWOCUTION"
click at [1171, 410] on div "Search" at bounding box center [1149, 404] width 98 height 49
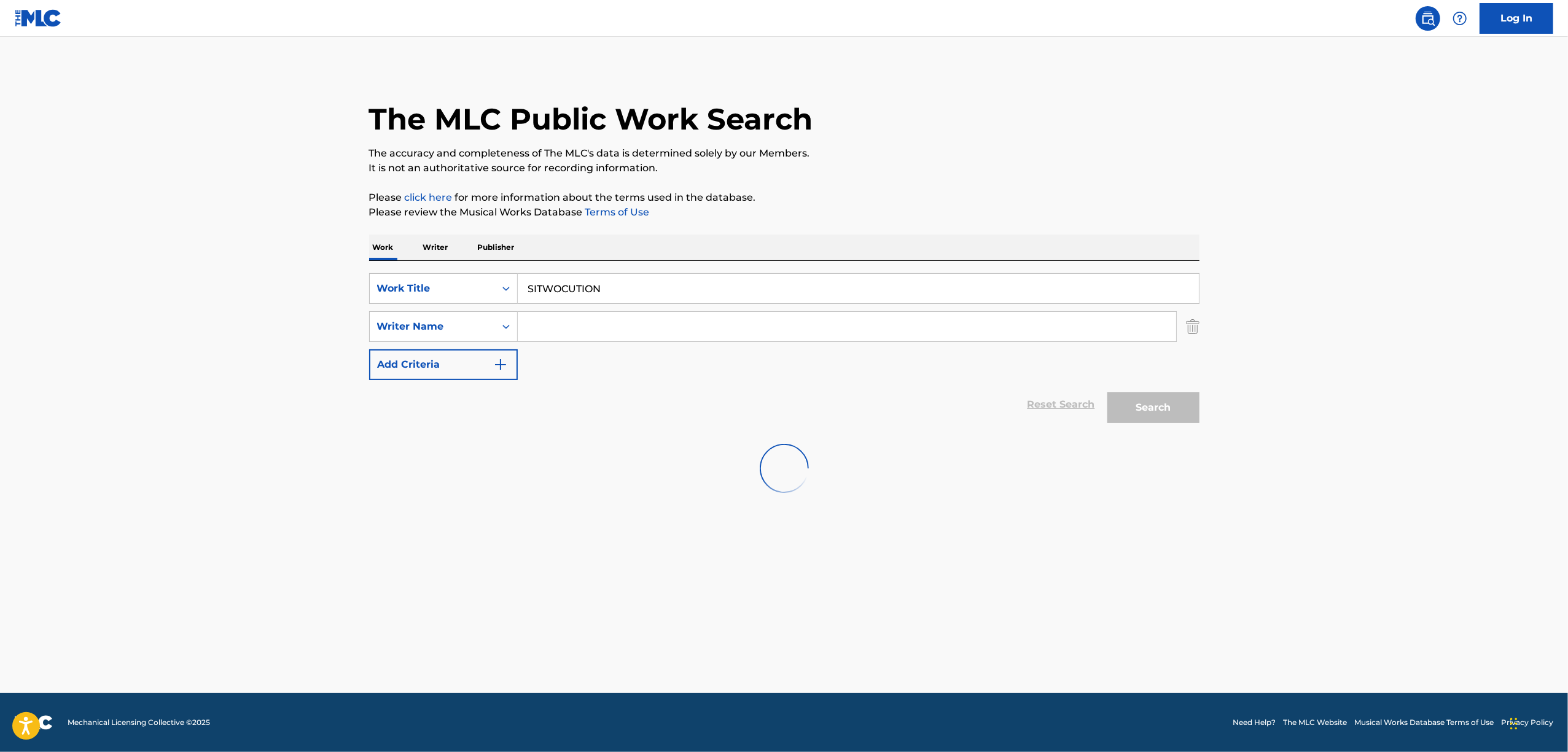
click at [1169, 401] on div "Search" at bounding box center [1149, 404] width 98 height 49
click at [487, 589] on main "The MLC Public Work Search The accuracy and completeness of The MLC's data is d…" at bounding box center [784, 365] width 1568 height 656
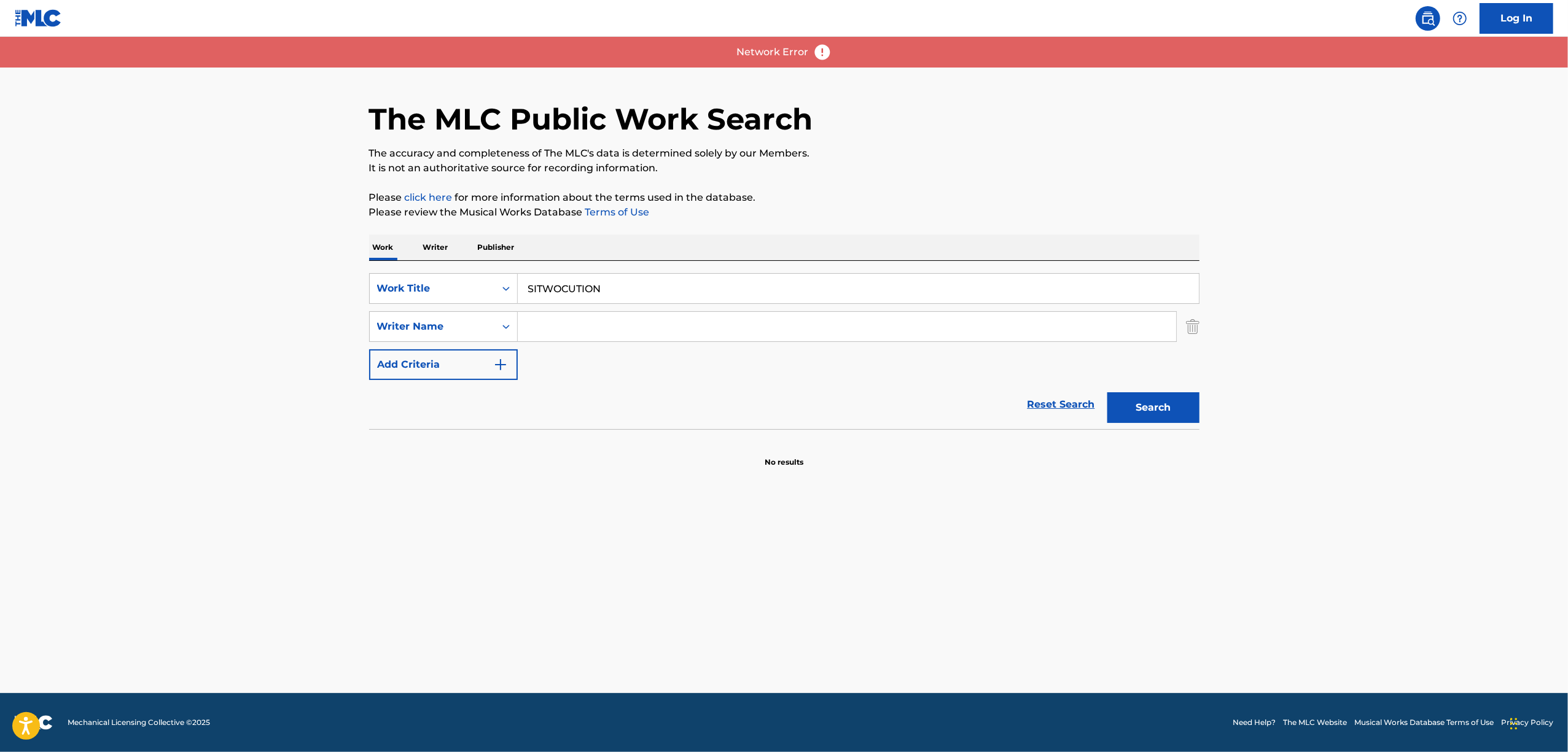
click at [490, 588] on main "The MLC Public Work Search The accuracy and completeness of The MLC's data is d…" at bounding box center [784, 365] width 1568 height 656
click at [1131, 408] on button "Search" at bounding box center [1154, 407] width 92 height 30
